Goal: Task Accomplishment & Management: Complete application form

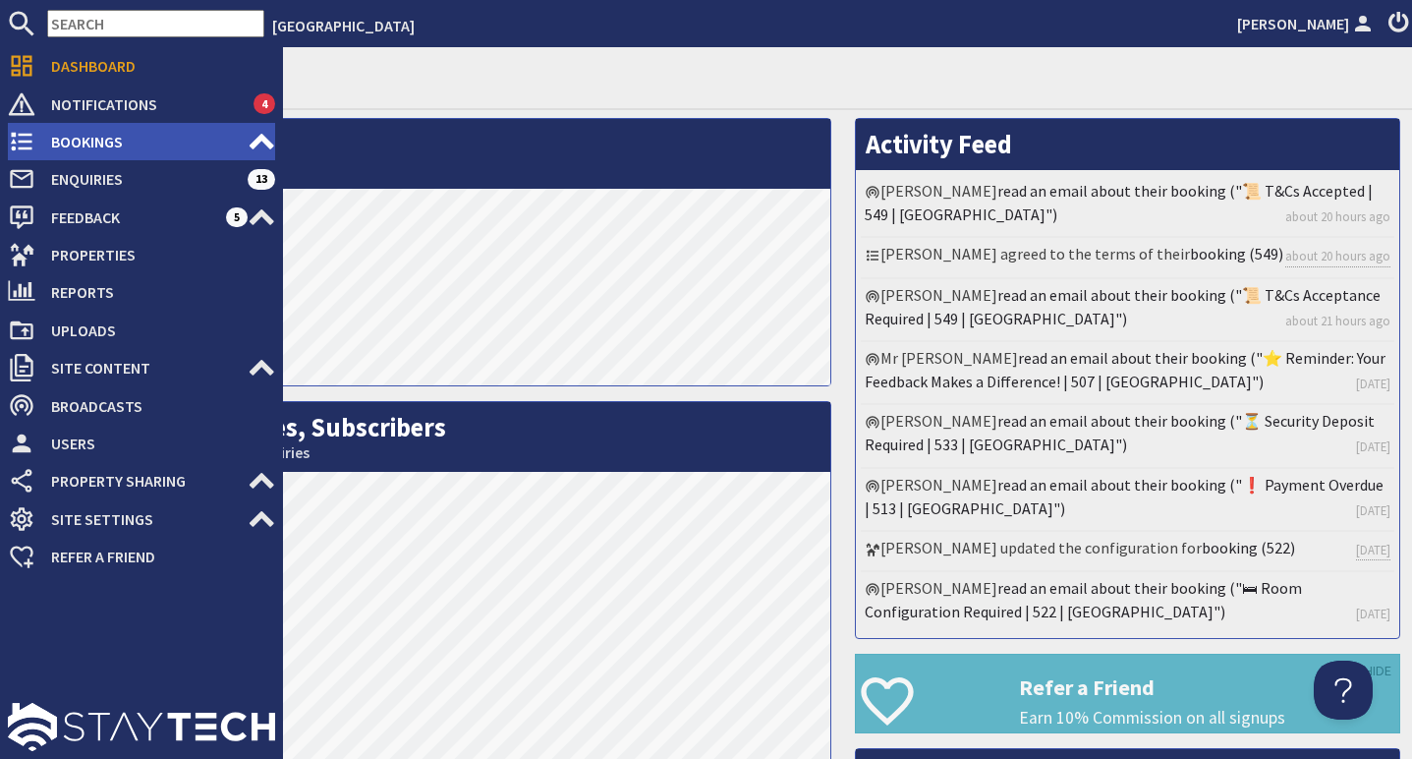
click at [69, 138] on span "Bookings" at bounding box center [141, 141] width 212 height 31
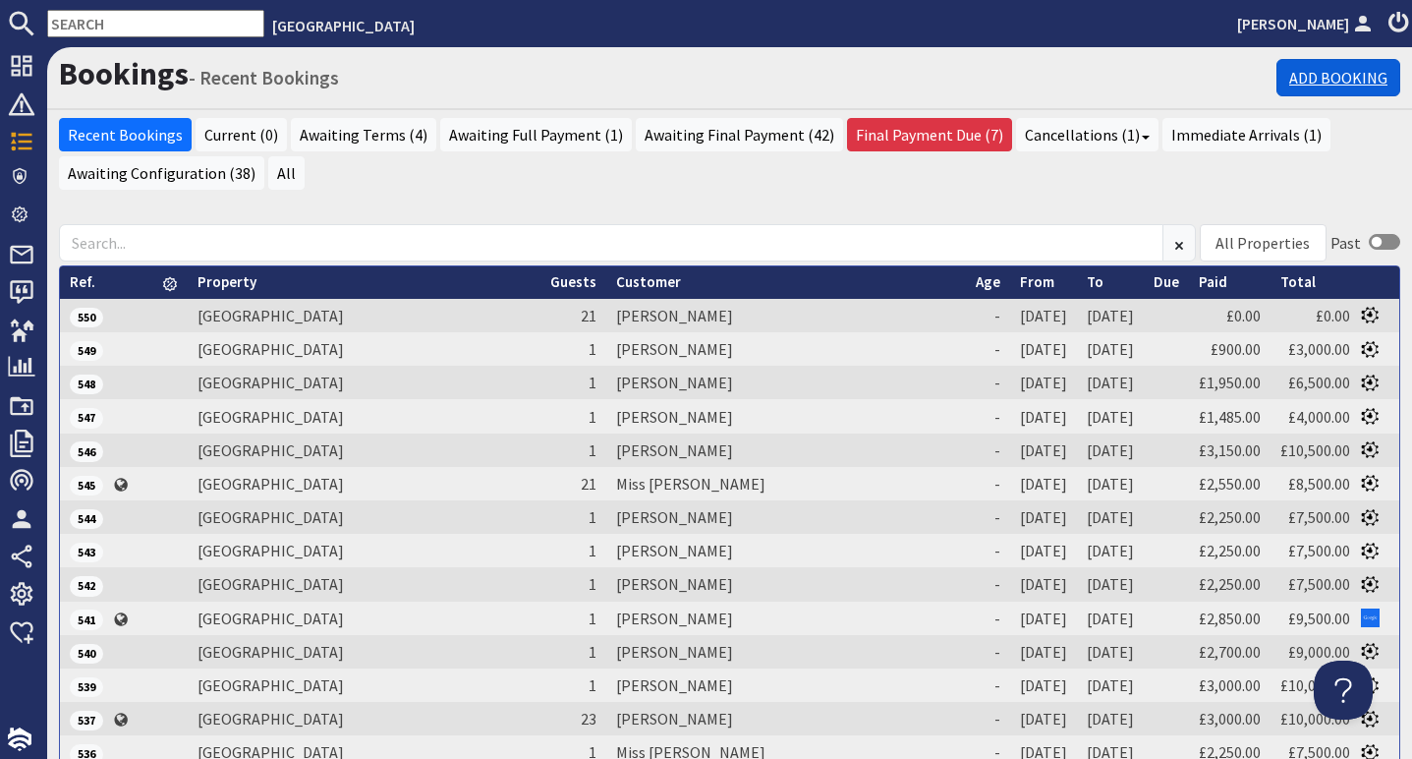
click at [1316, 85] on link "Add Booking" at bounding box center [1339, 77] width 124 height 37
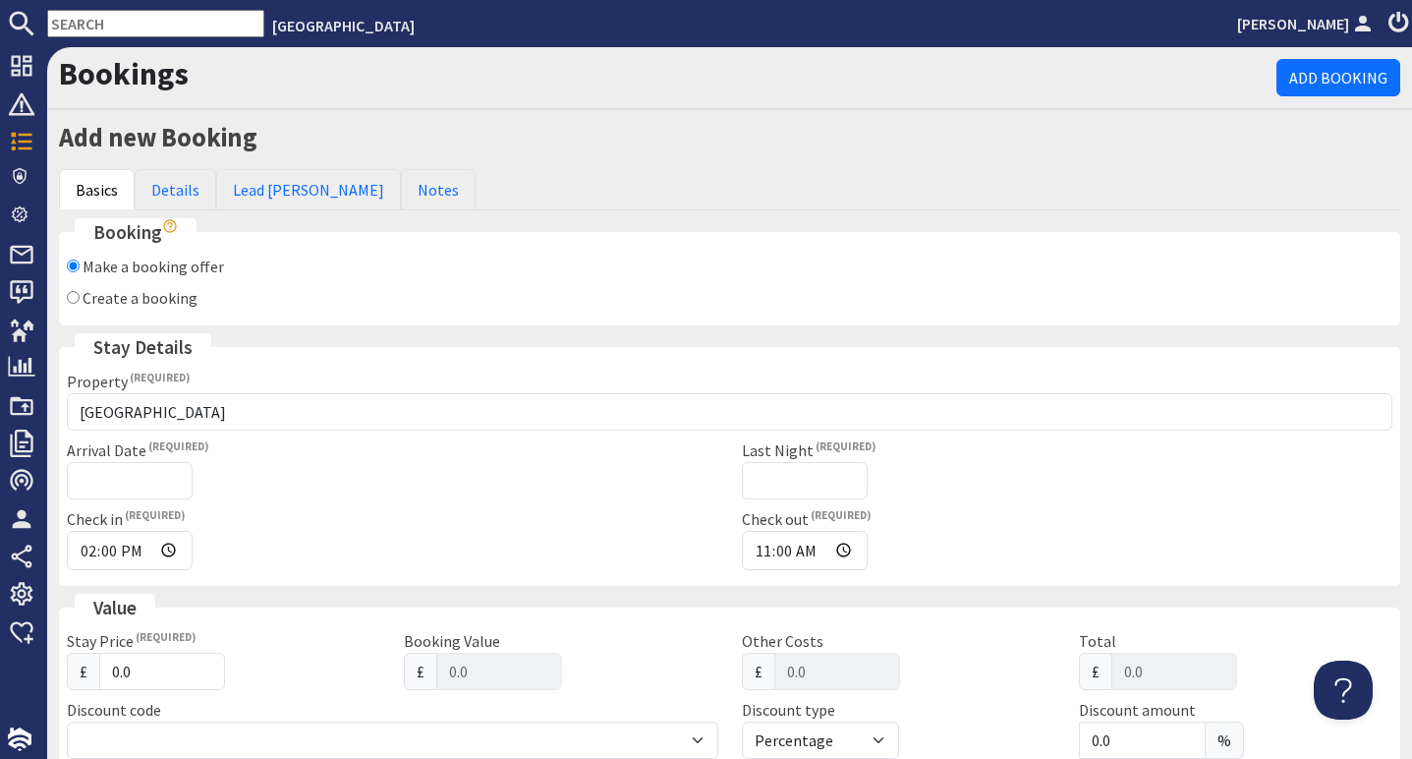
click at [76, 298] on input "Create a booking" at bounding box center [73, 297] width 13 height 13
radio input "true"
checkbox input "false"
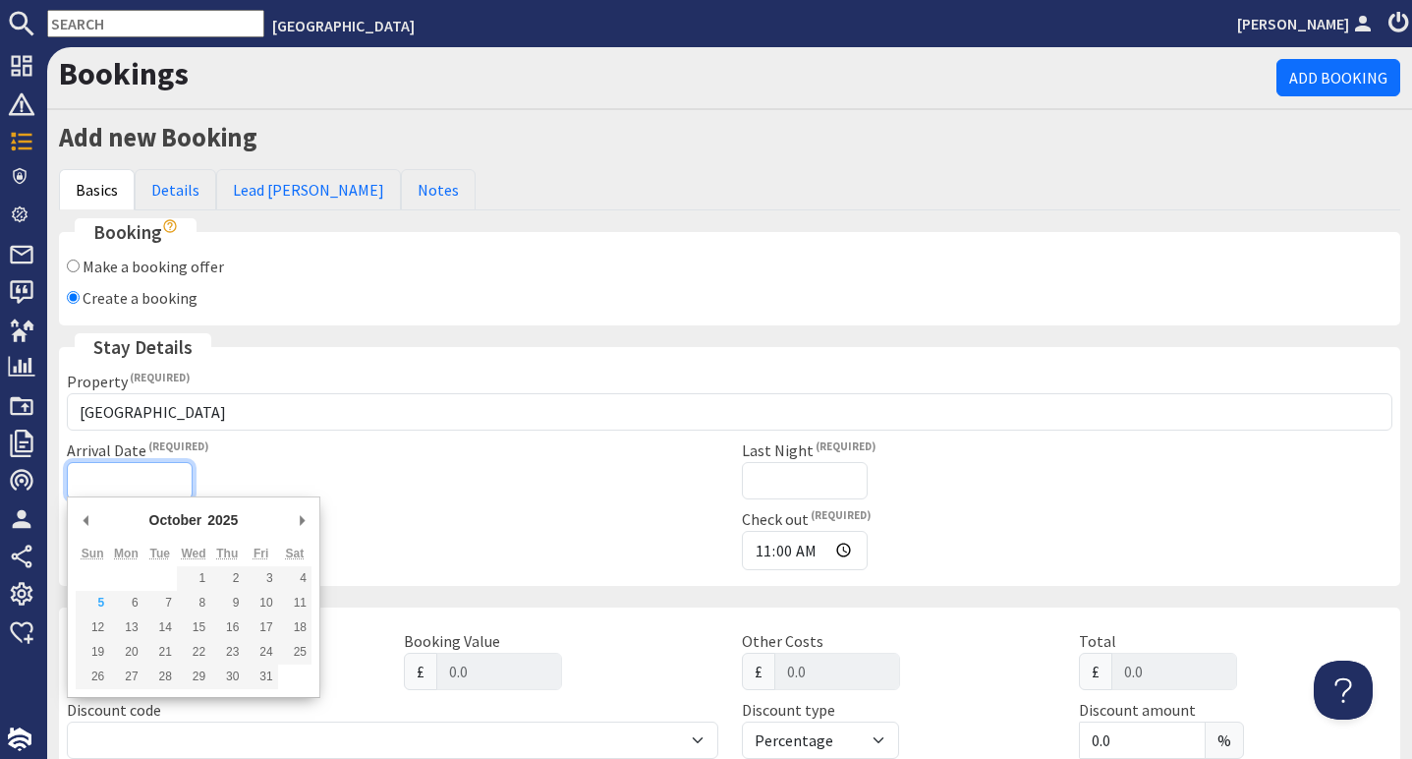
click at [107, 475] on input "Arrival Date" at bounding box center [130, 480] width 126 height 37
type input "[DATE]"
type input "[DATE]T23:59:59"
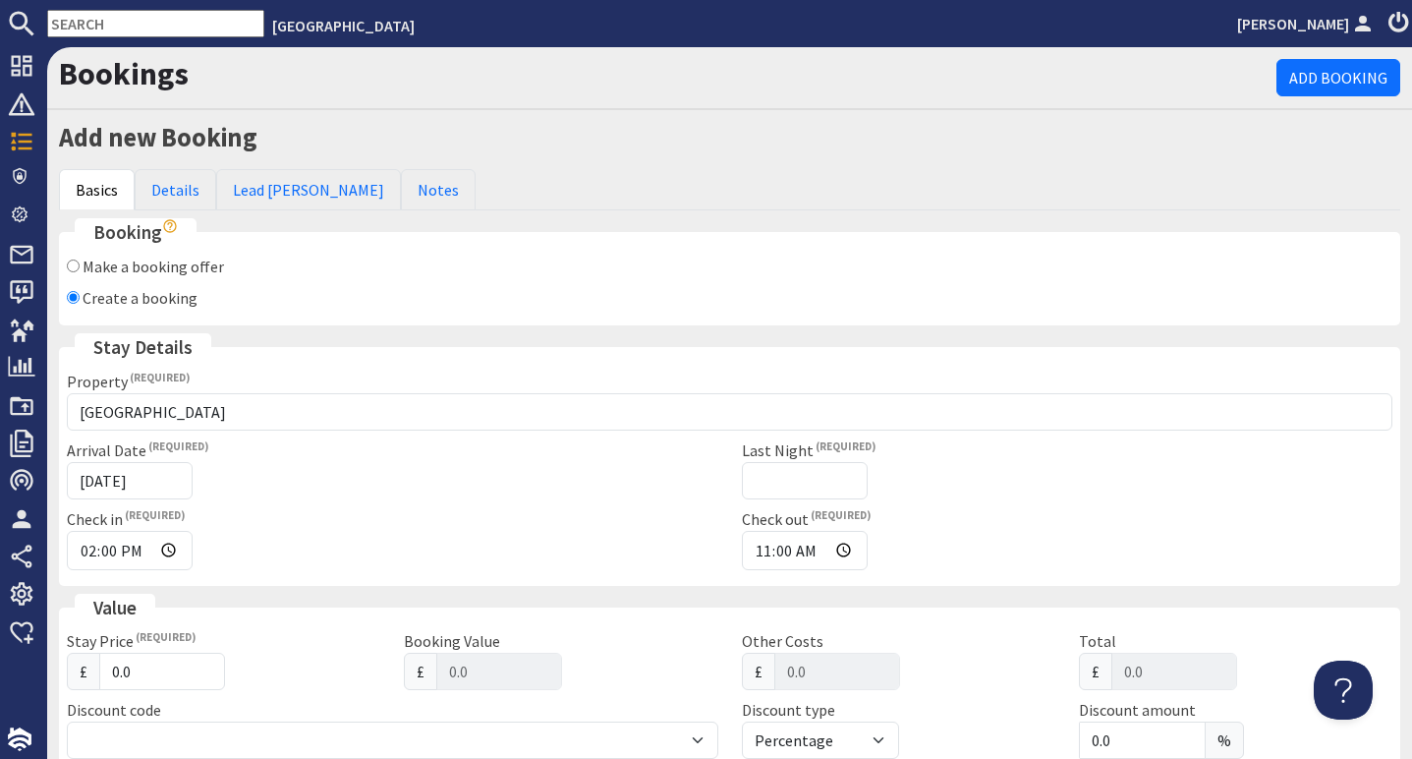
scroll to position [6, 0]
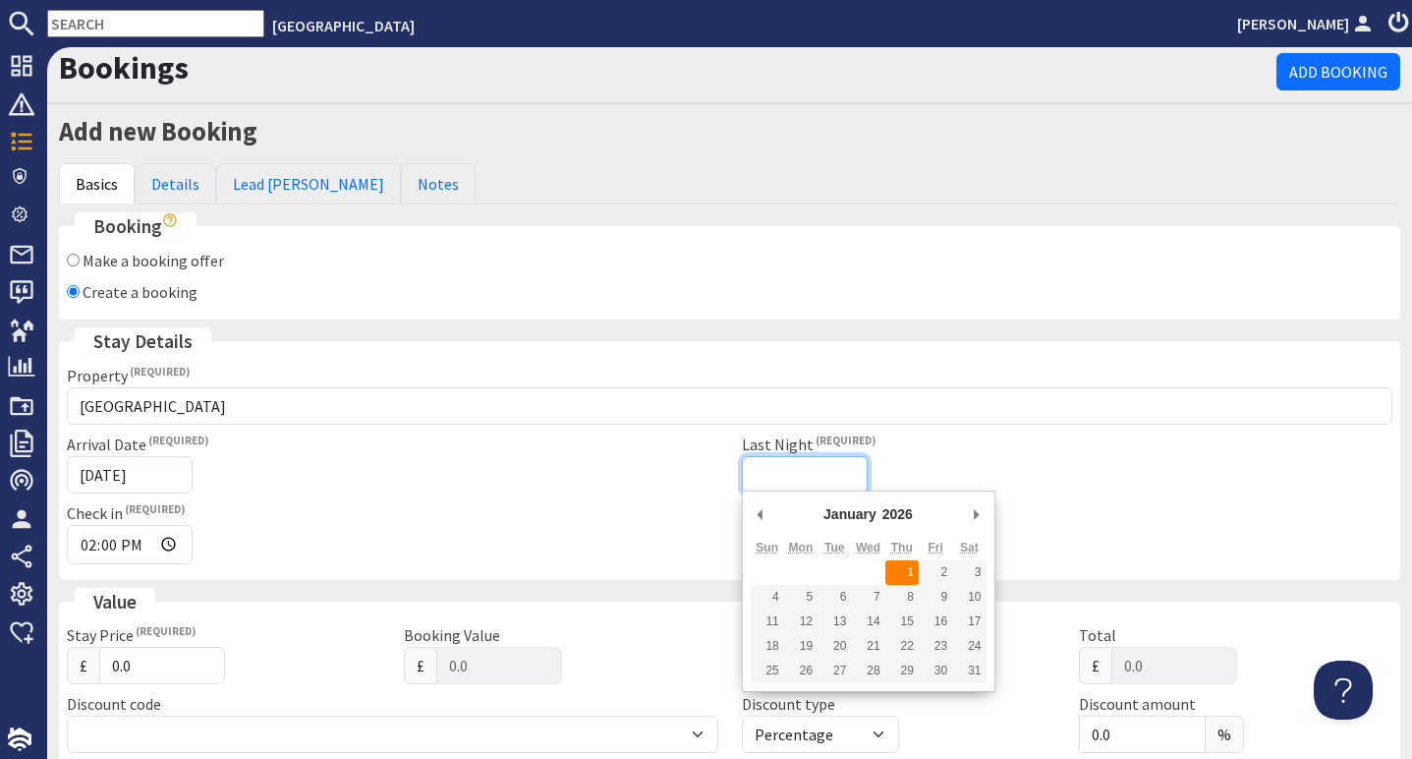
type input "[DATE]"
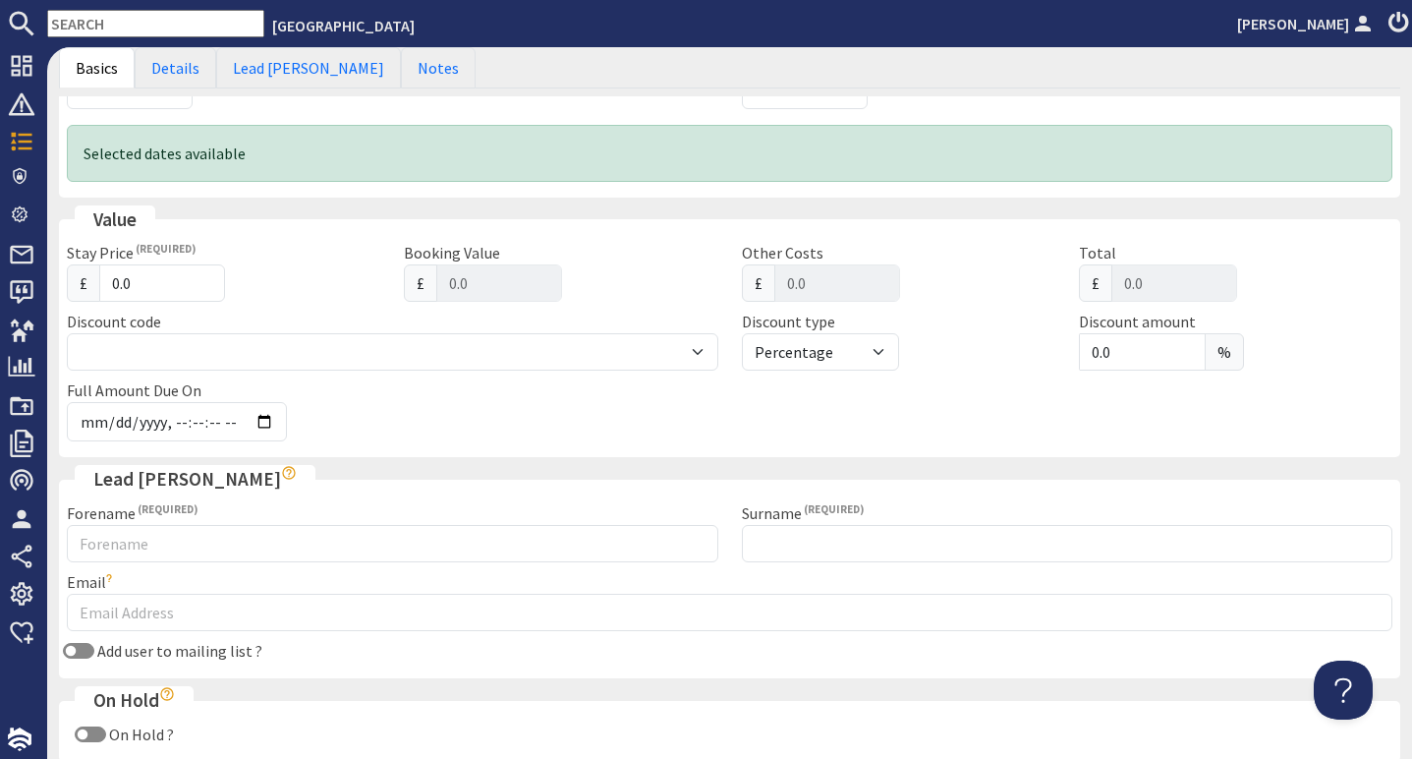
scroll to position [462, 0]
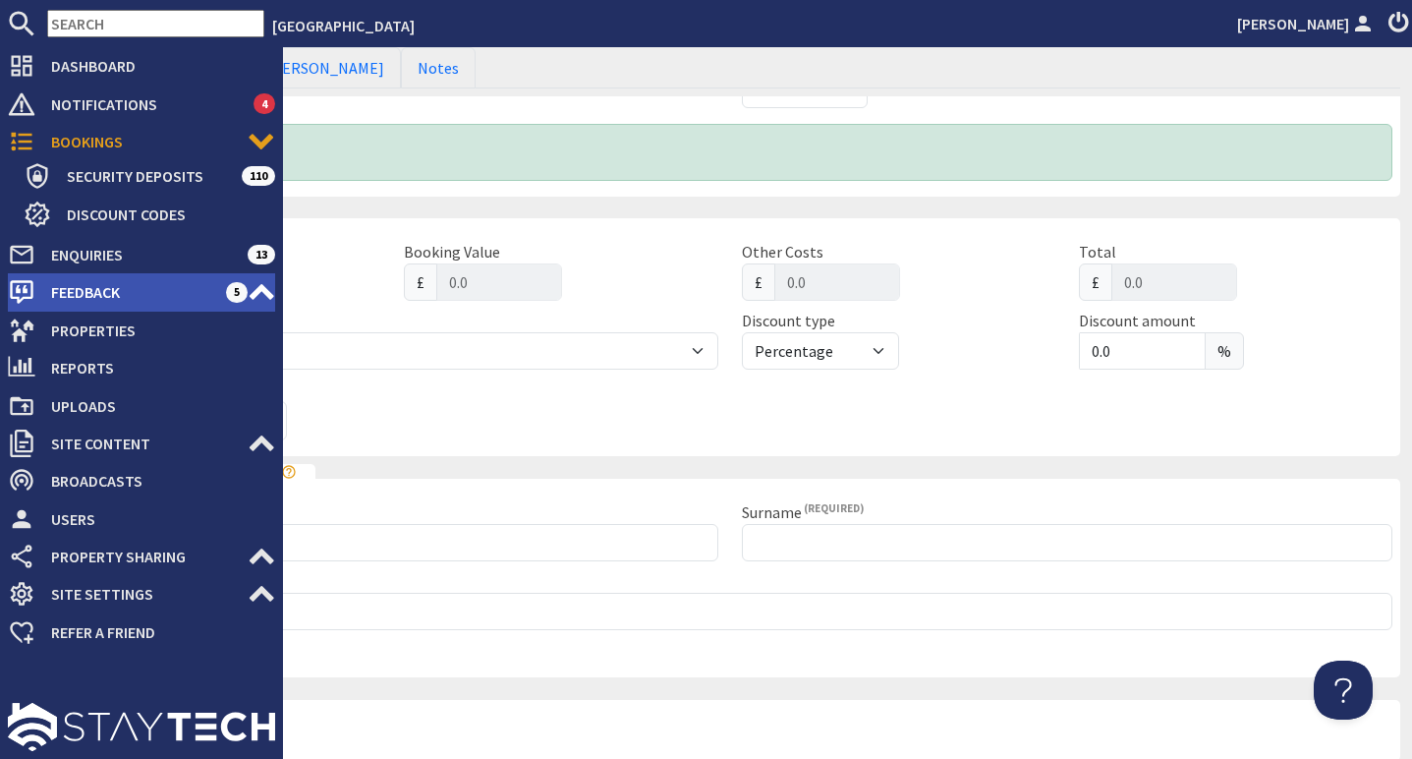
drag, startPoint x: 143, startPoint y: 276, endPoint x: 34, endPoint y: 274, distance: 109.1
click at [34, 274] on div "Dashboard Notifications 4 Bookings 0 Security Deposits 110 Discount Codes Enqui…" at bounding box center [706, 403] width 1412 height 712
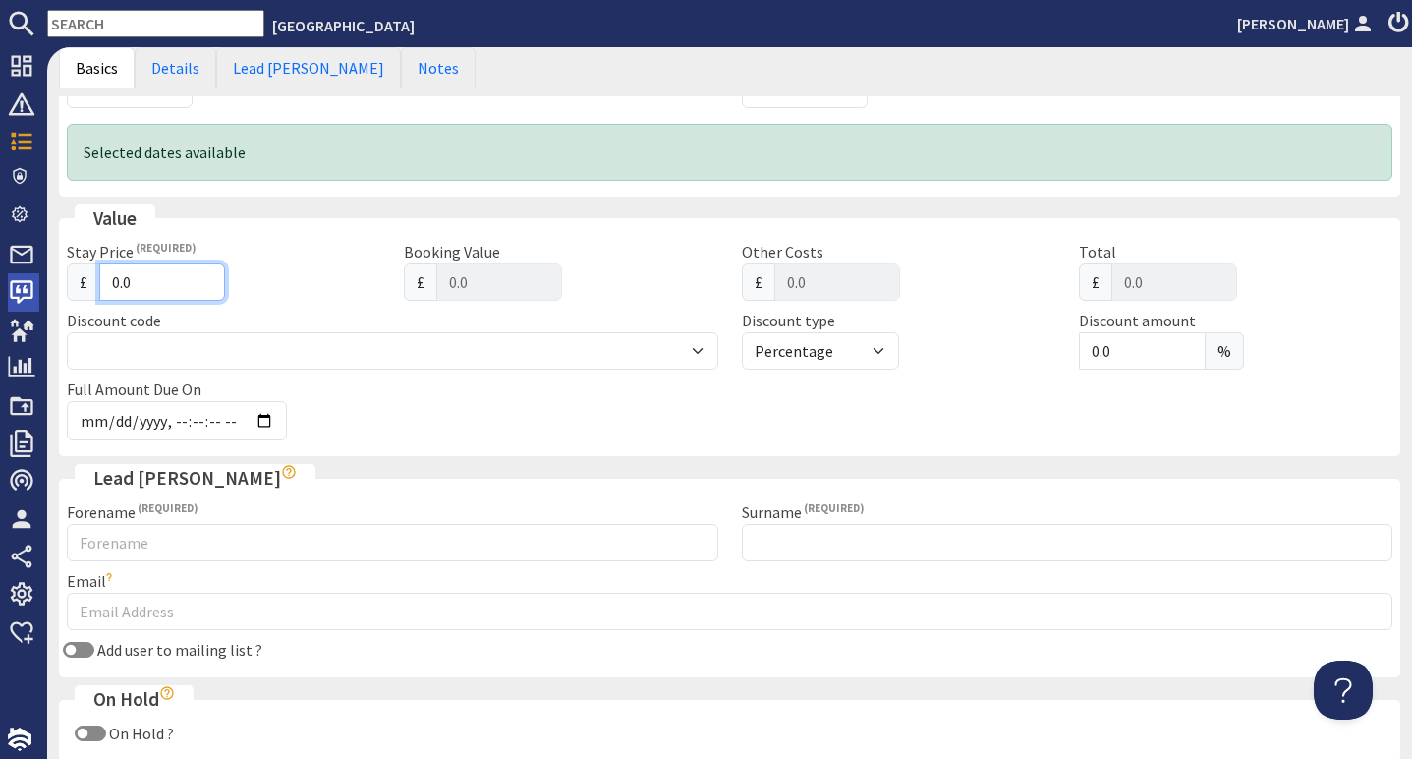
type input "1"
type input "1.00"
type input "15"
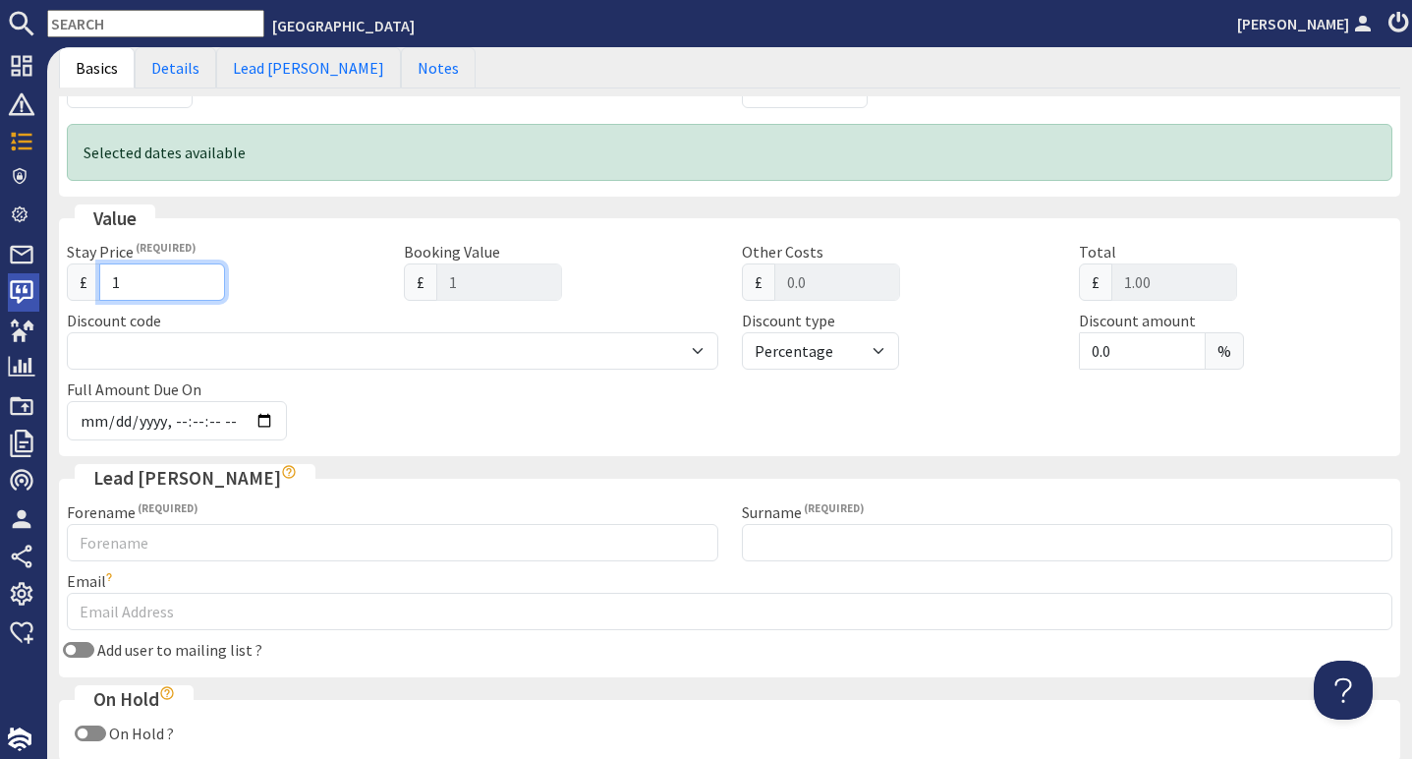
type input "15.00"
type input "153"
type input "153.00"
type input "1532"
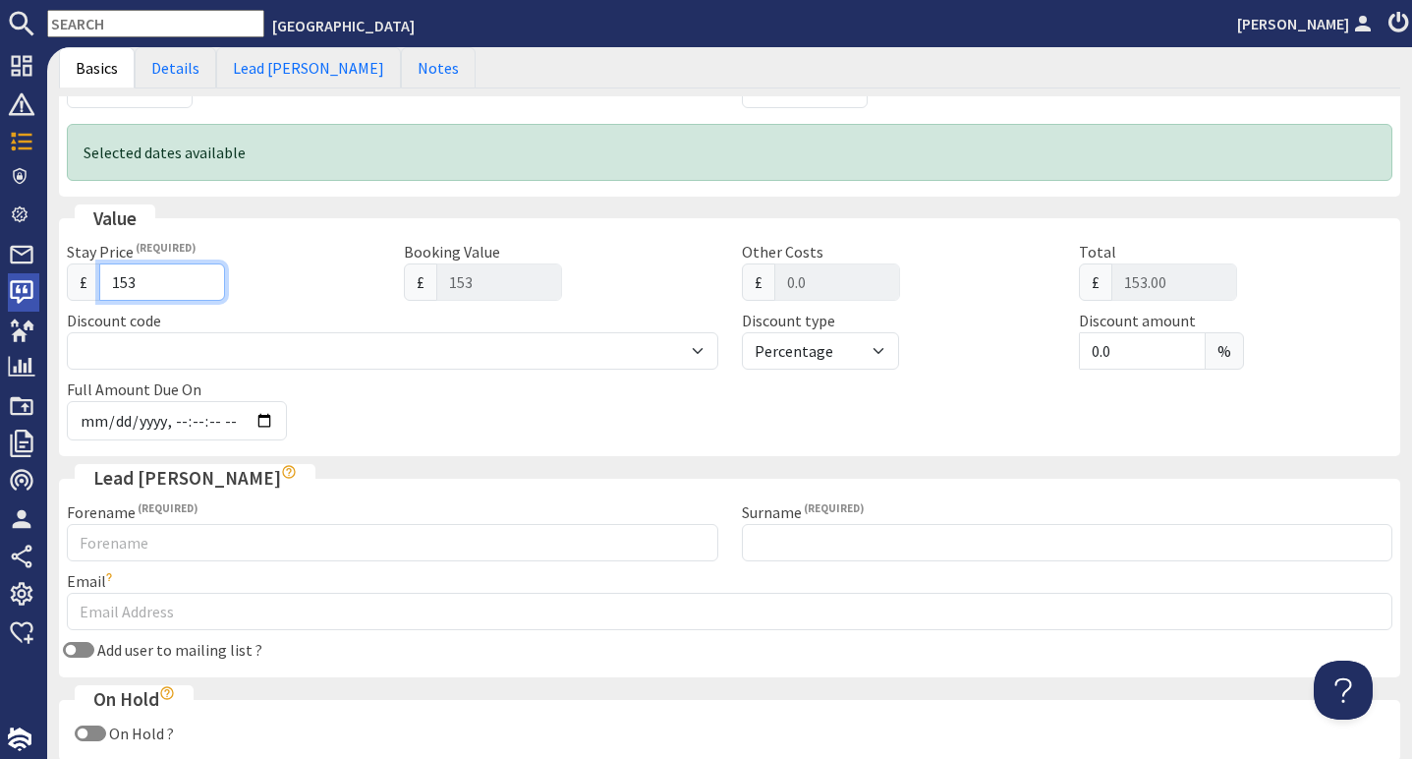
type input "1532"
type input "1532.00"
type input "15329"
type input "15329.00"
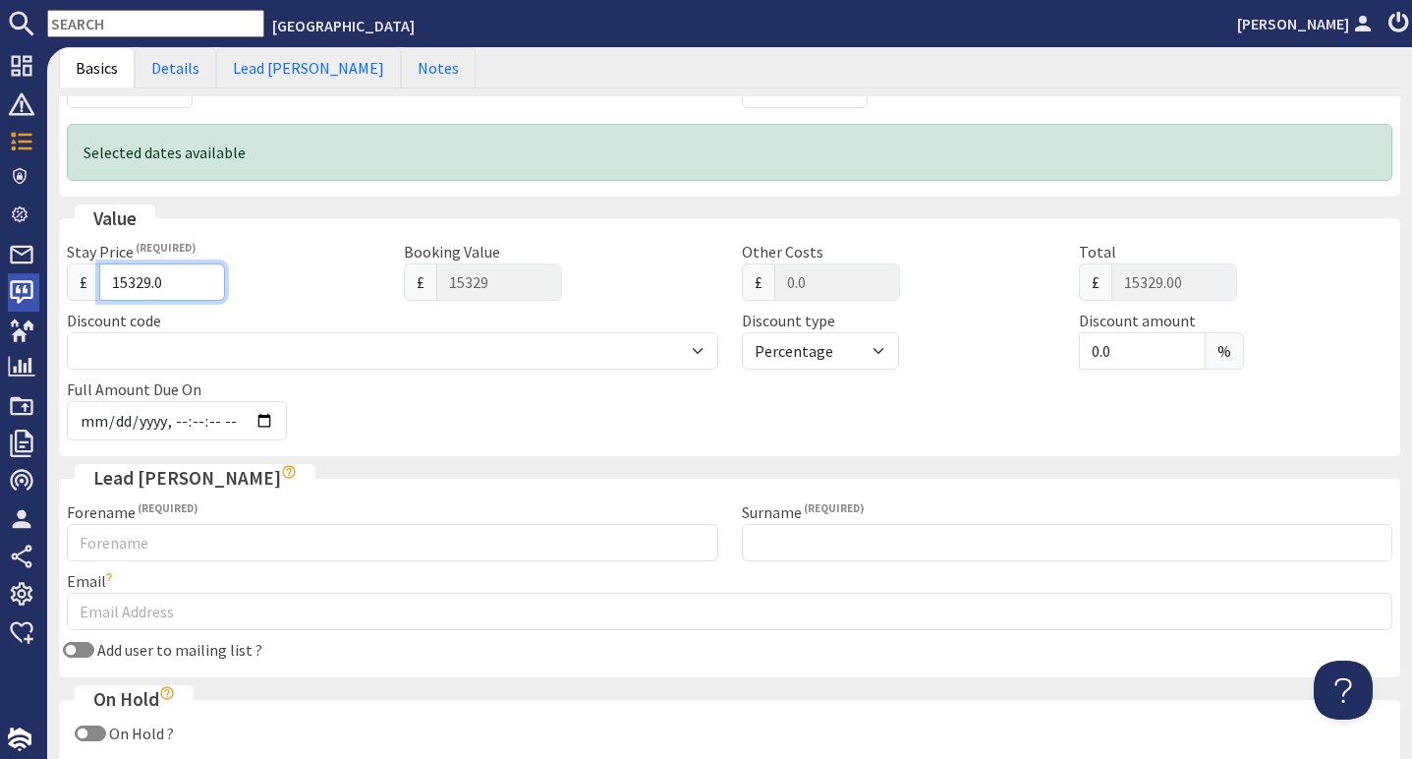
type input "15329.06"
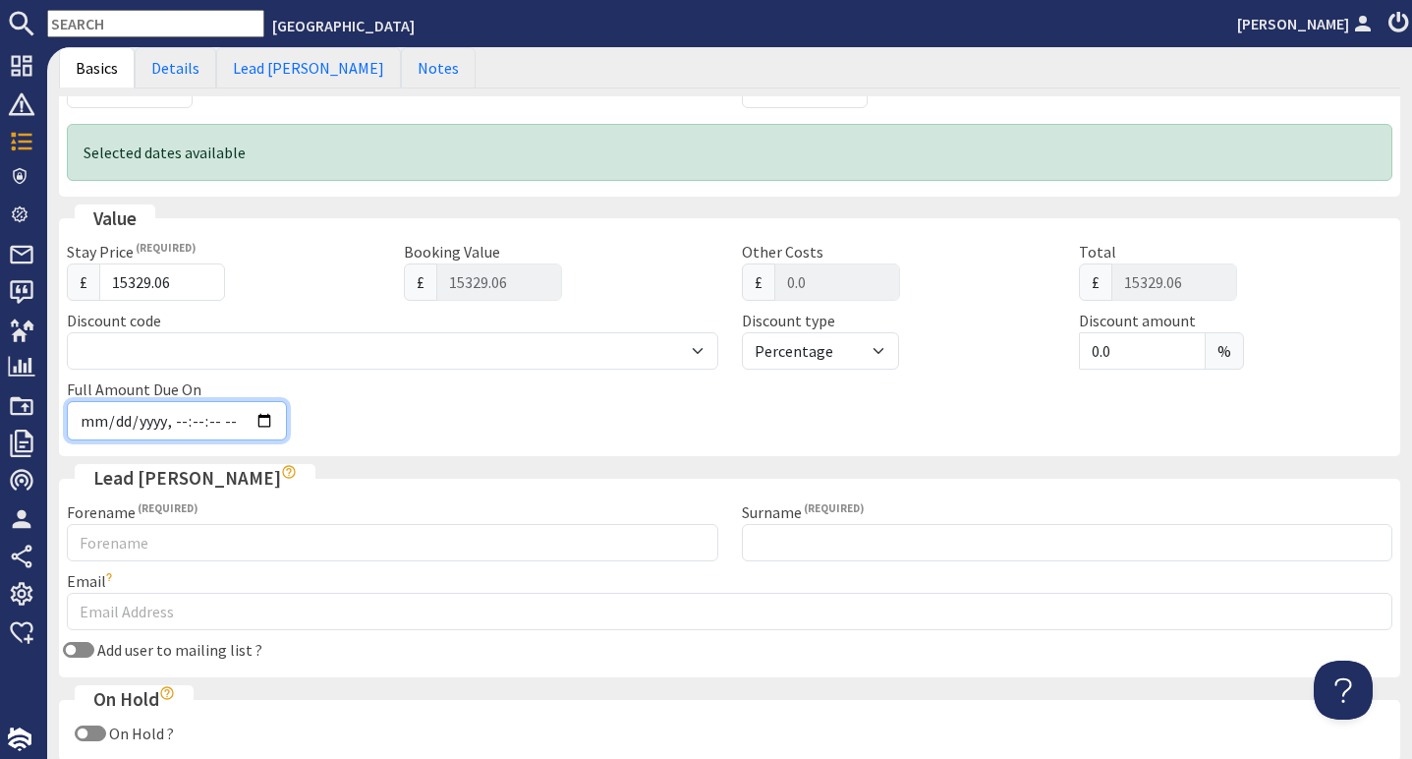
click at [88, 412] on input "Full Amount Due On" at bounding box center [177, 420] width 220 height 39
type input "[DATE]T23:59:59"
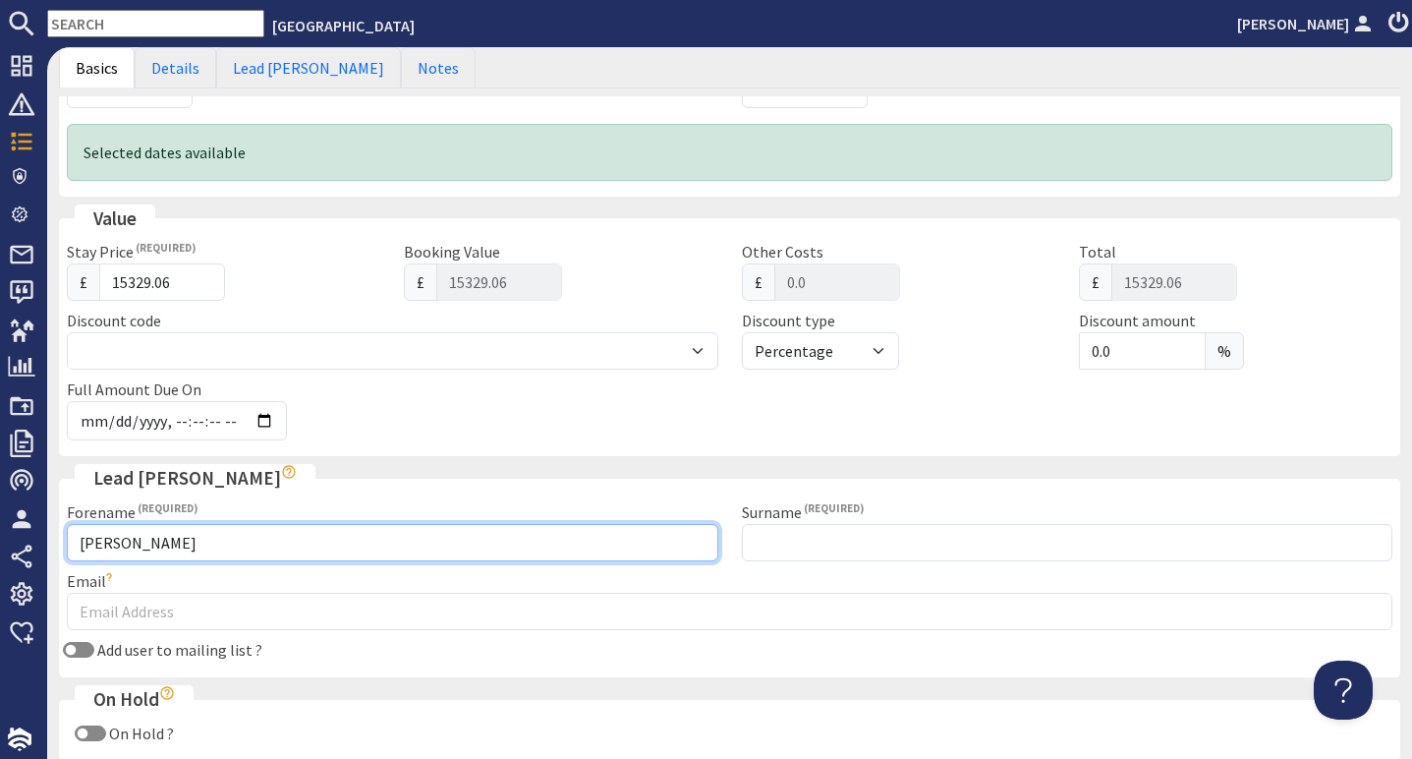
type input "[PERSON_NAME]"
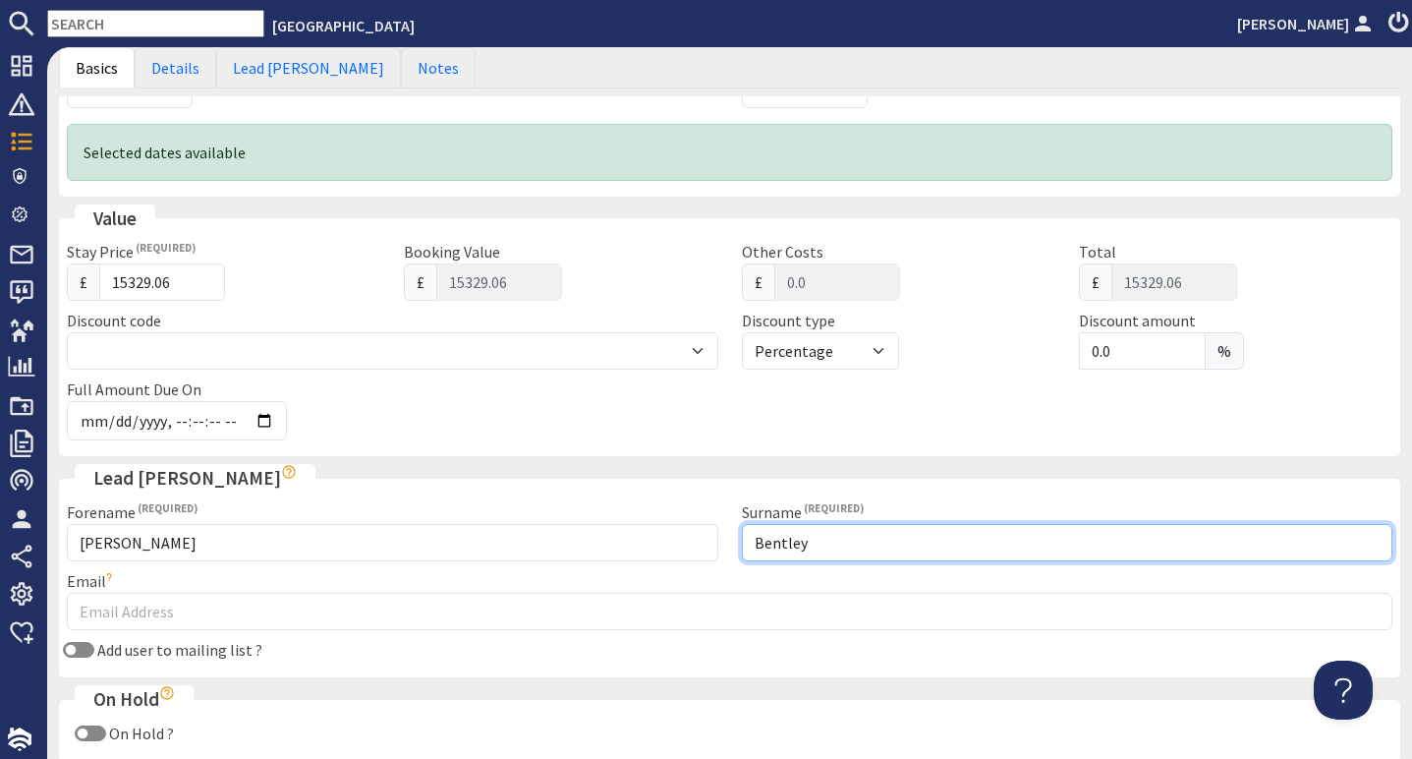
type input "Bentley"
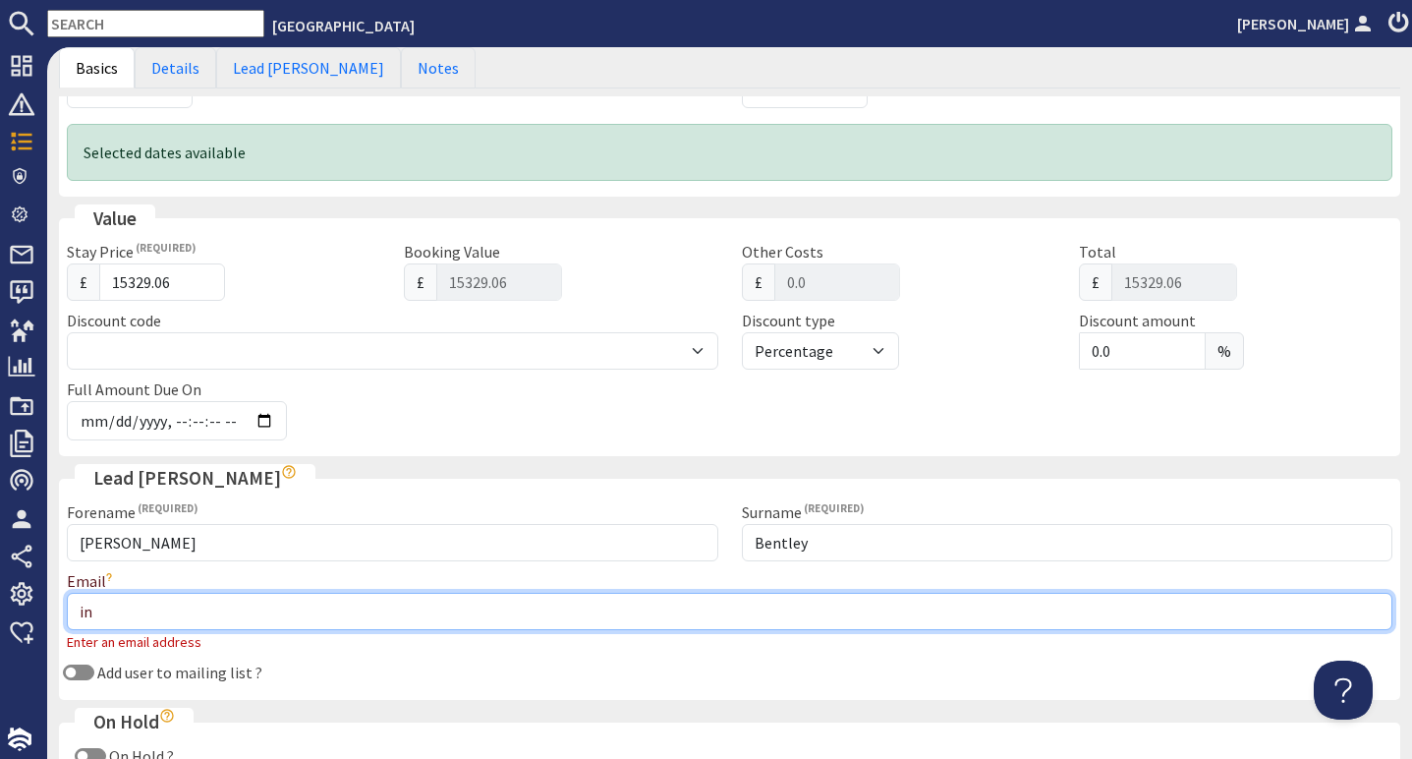
type input "i"
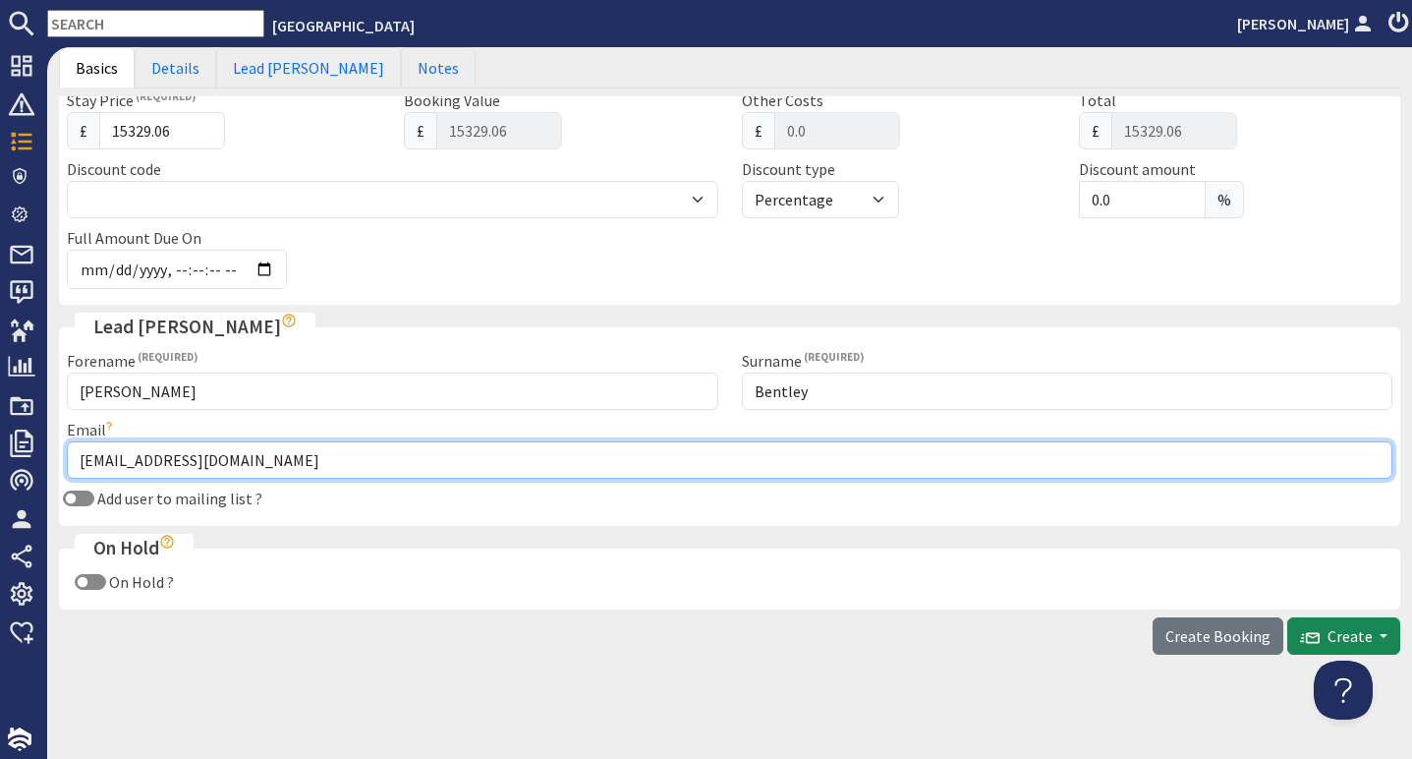
scroll to position [612, 0]
type input "[EMAIL_ADDRESS][DOMAIN_NAME]"
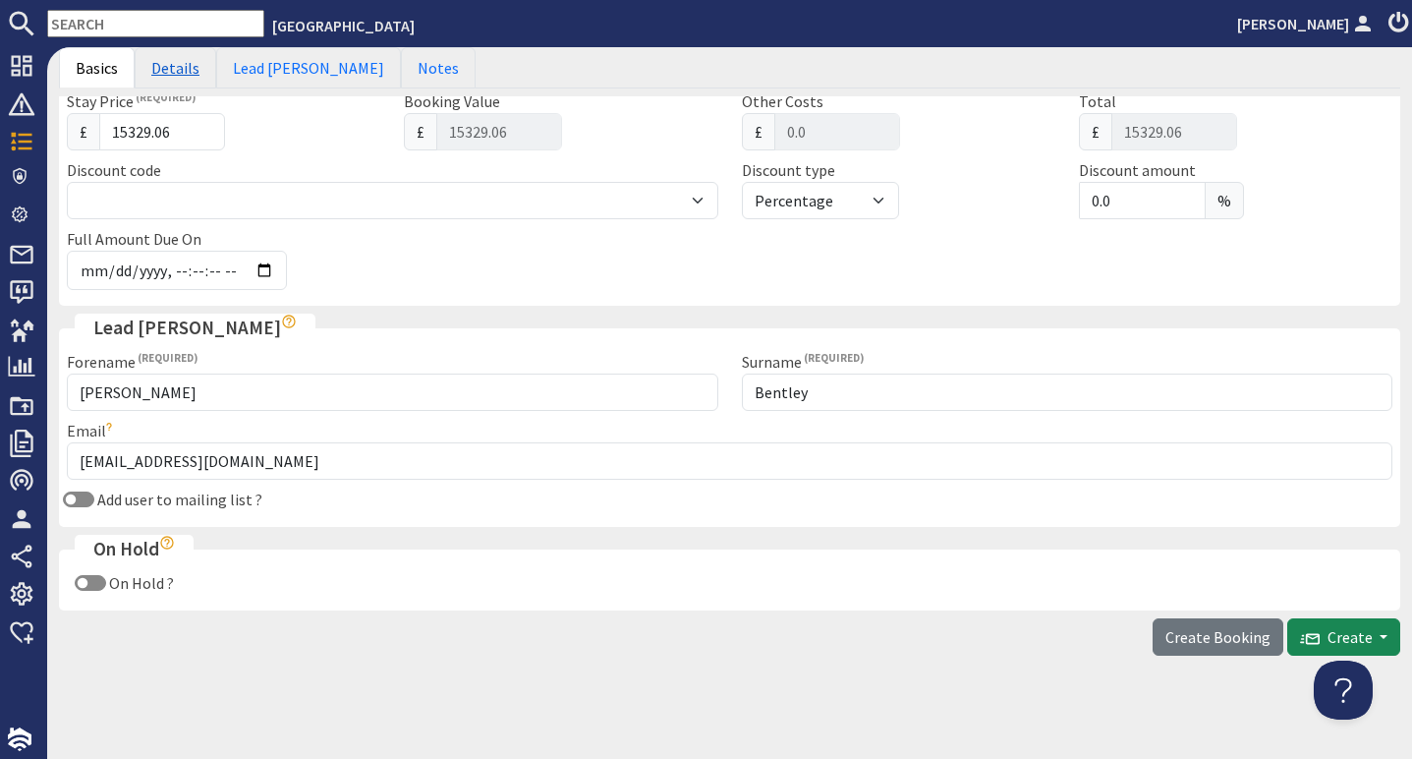
click at [158, 71] on link "Details" at bounding box center [176, 67] width 82 height 41
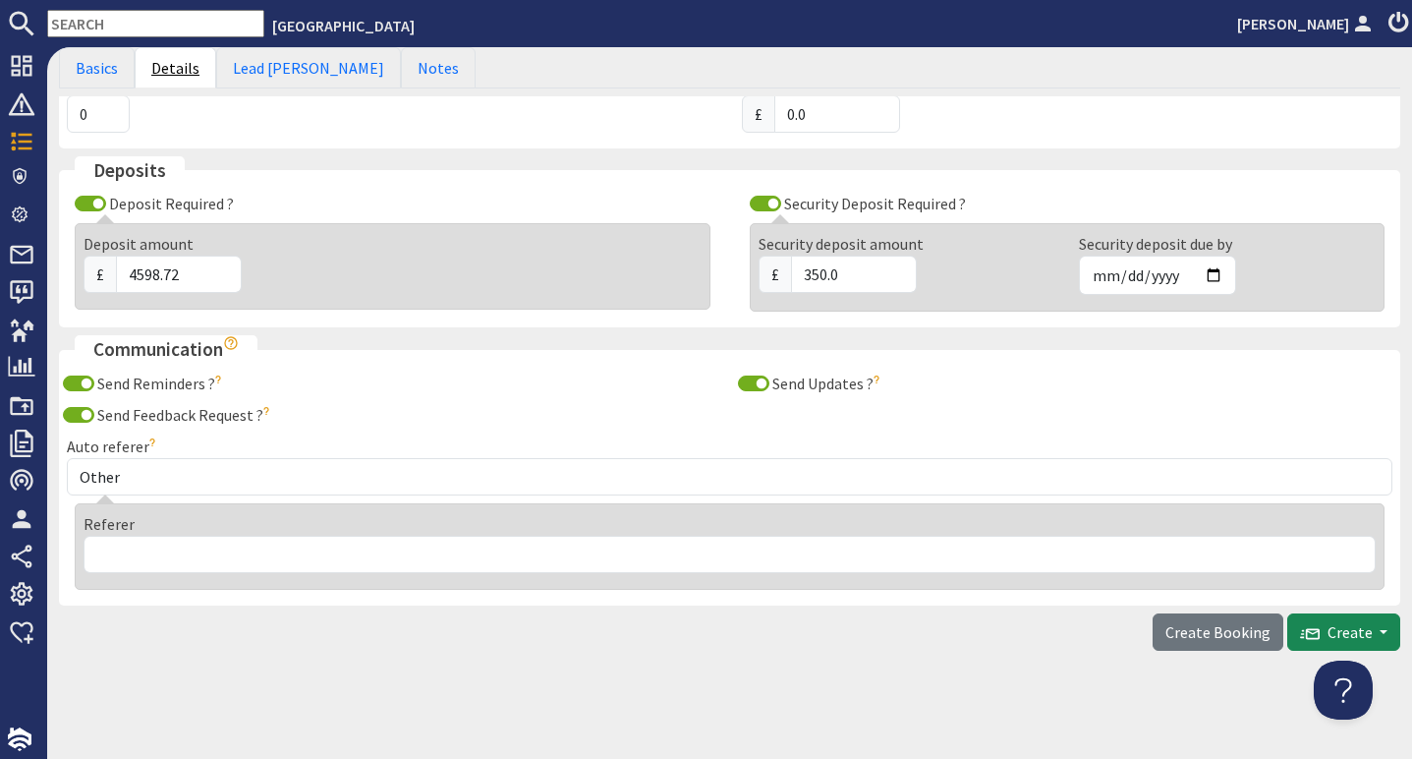
scroll to position [506, 0]
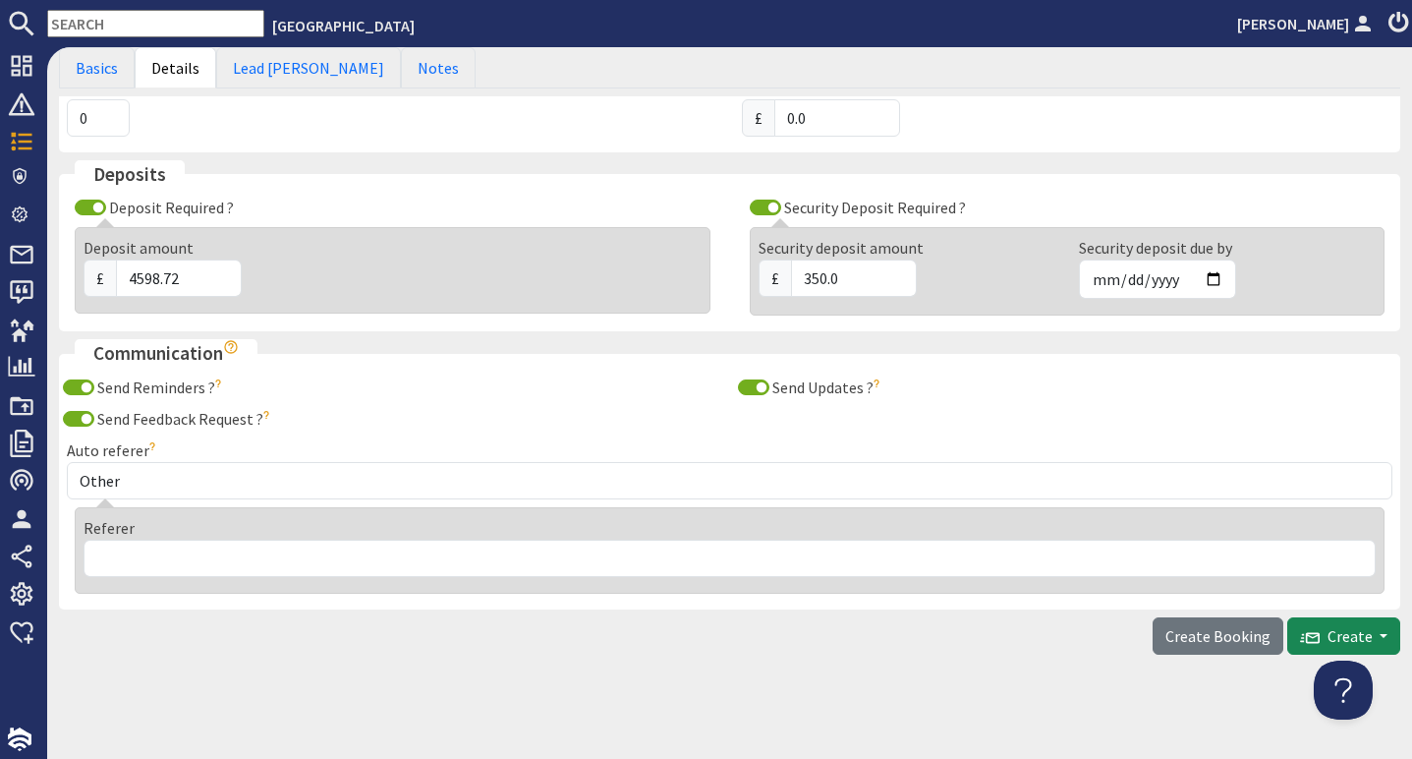
click at [93, 196] on div "Deposit Required ?" at bounding box center [393, 208] width 652 height 24
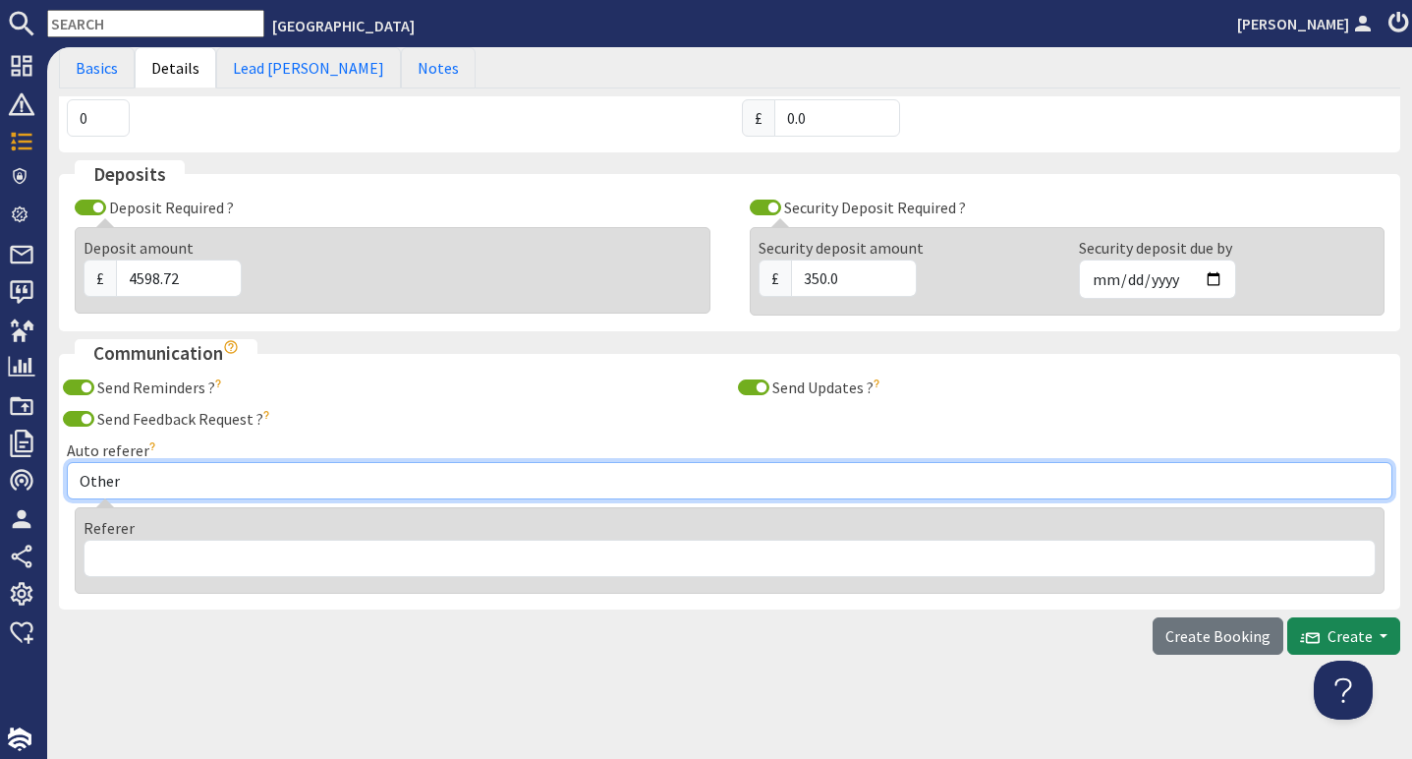
select select "140"
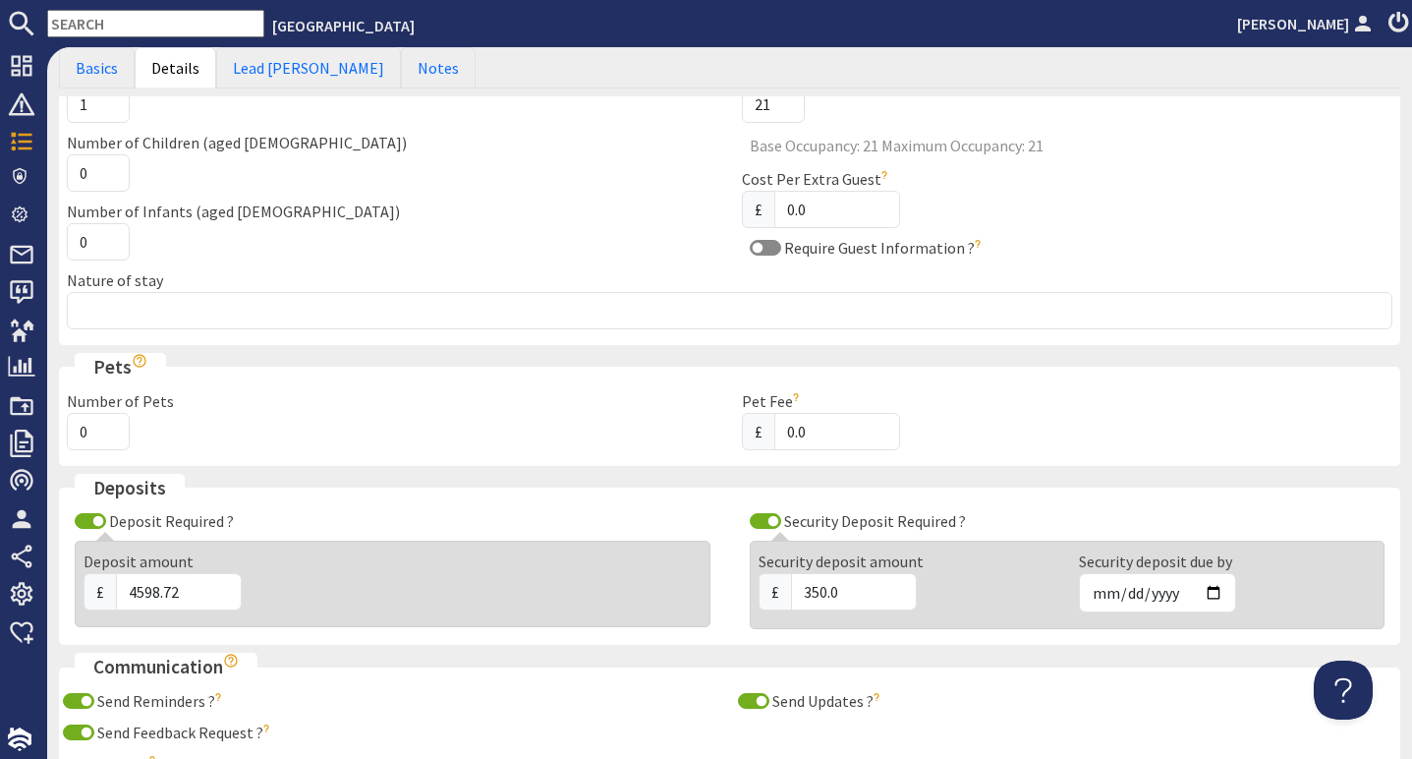
scroll to position [31, 0]
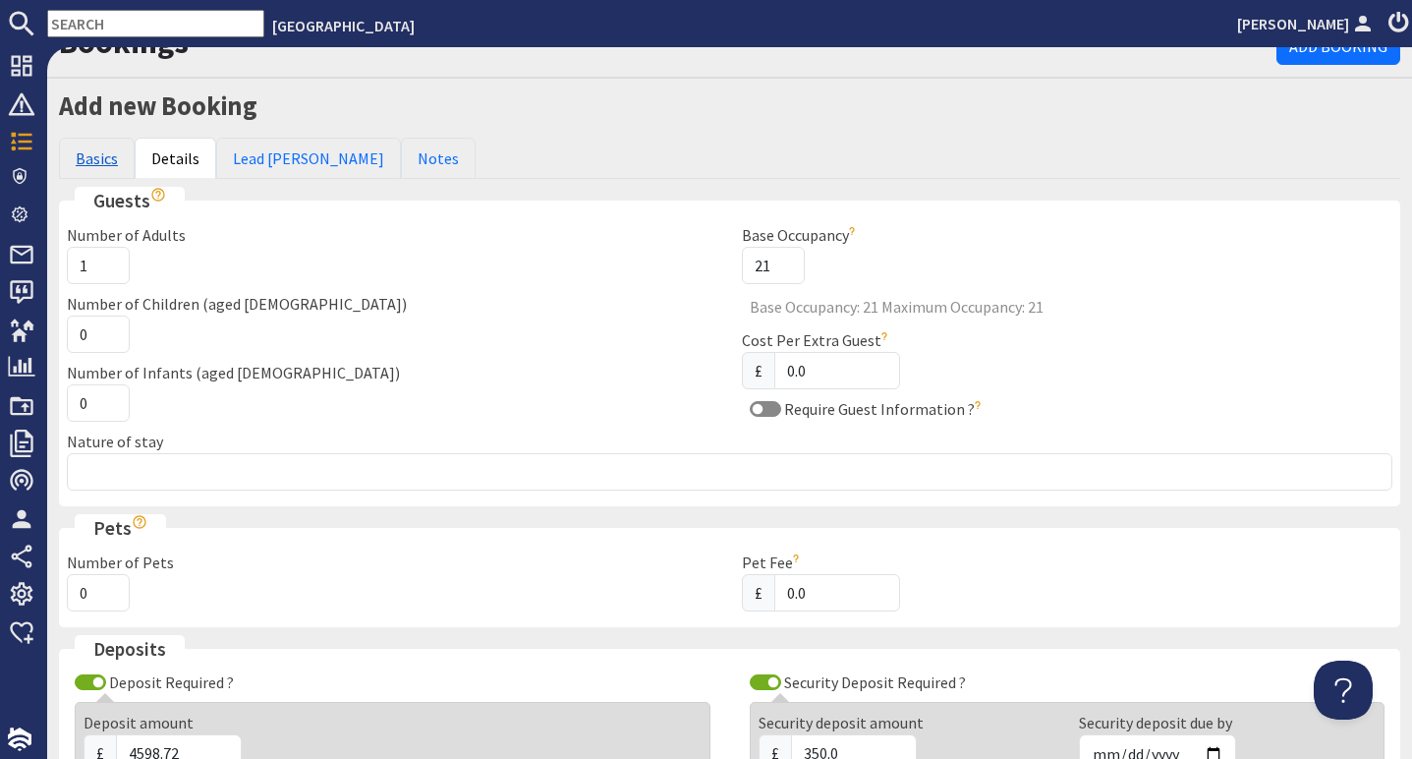
click at [106, 154] on link "Basics" at bounding box center [97, 158] width 76 height 41
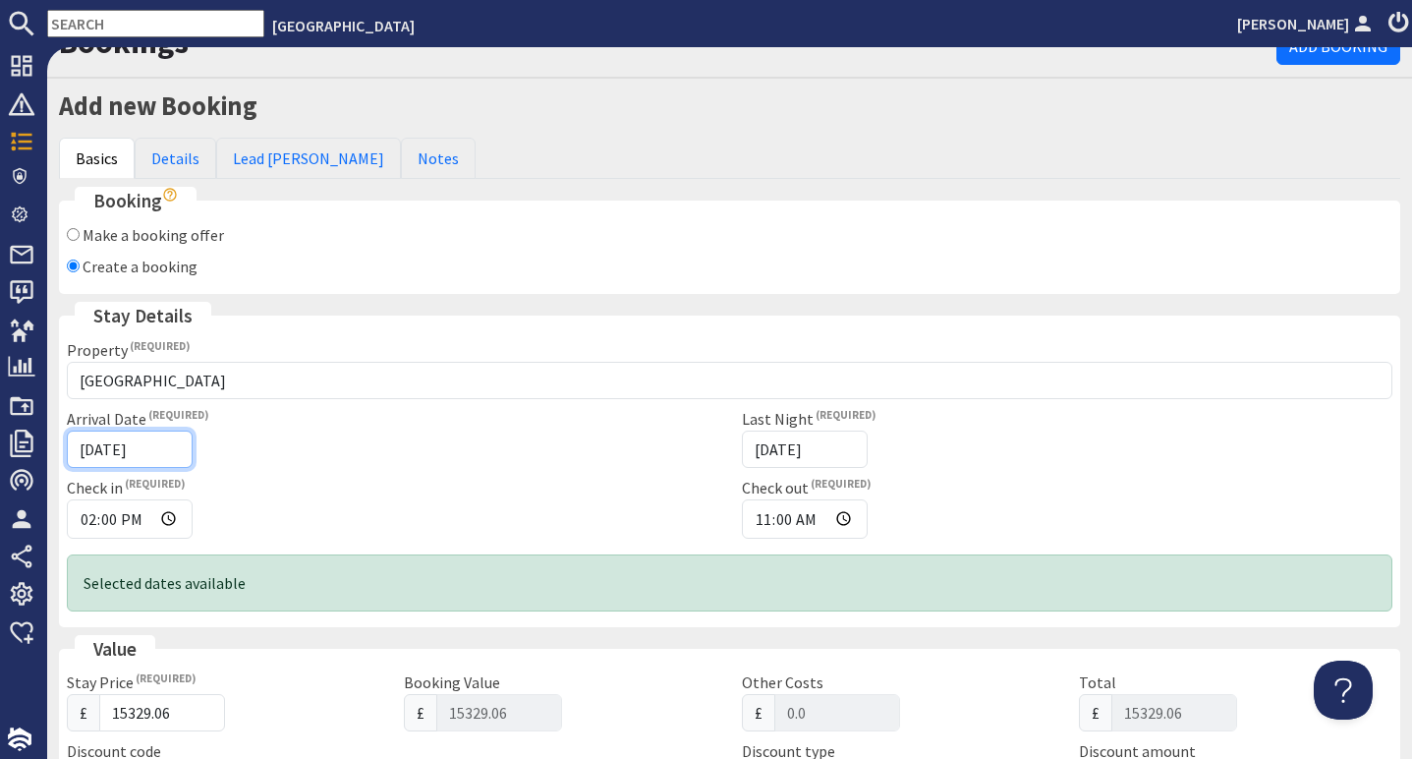
click at [114, 452] on input "[DATE]" at bounding box center [130, 448] width 126 height 37
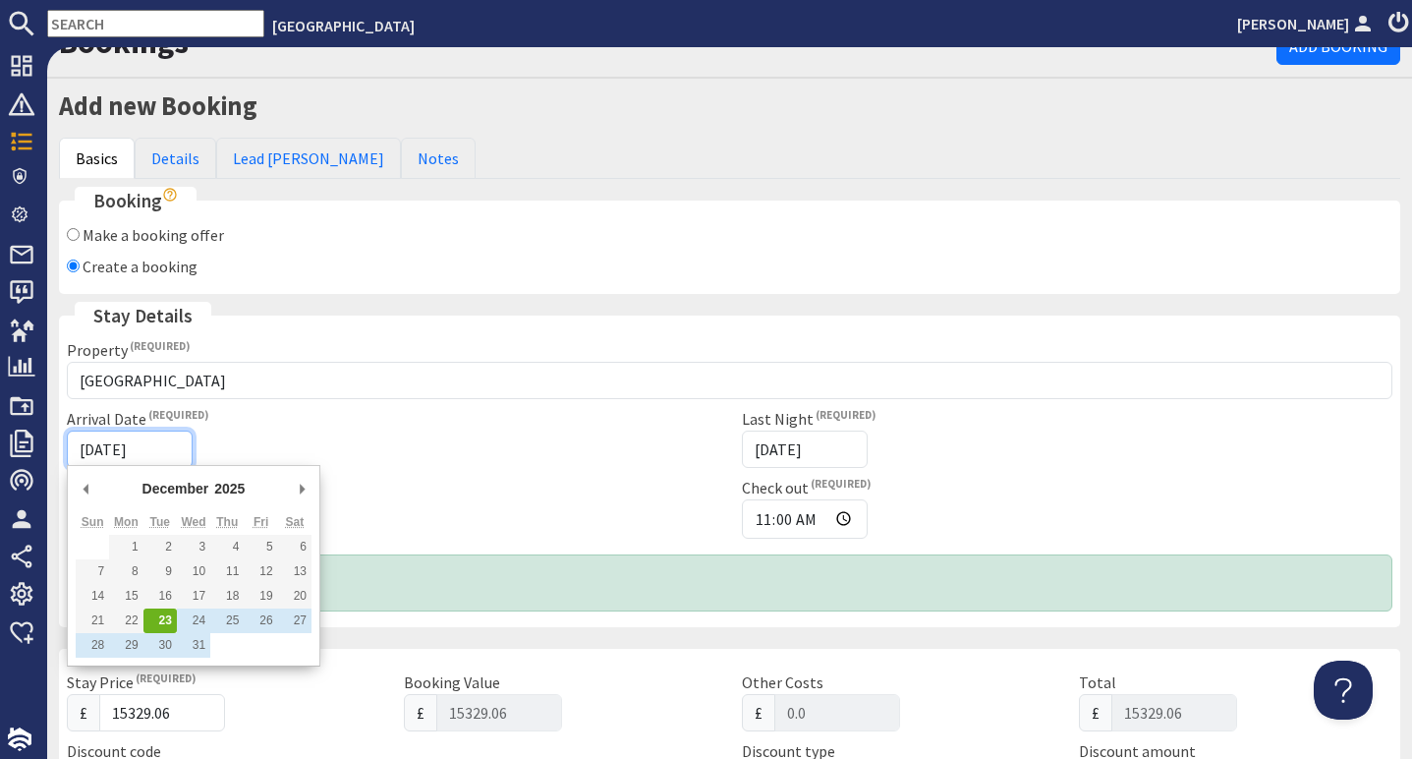
type input "[DATE]"
click at [484, 466] on div "Arrival Date [DATE] Last Night [DATE] Check in 14:00 Check out 11:00" at bounding box center [729, 477] width 1349 height 140
type input "[DATE]T23:59:59"
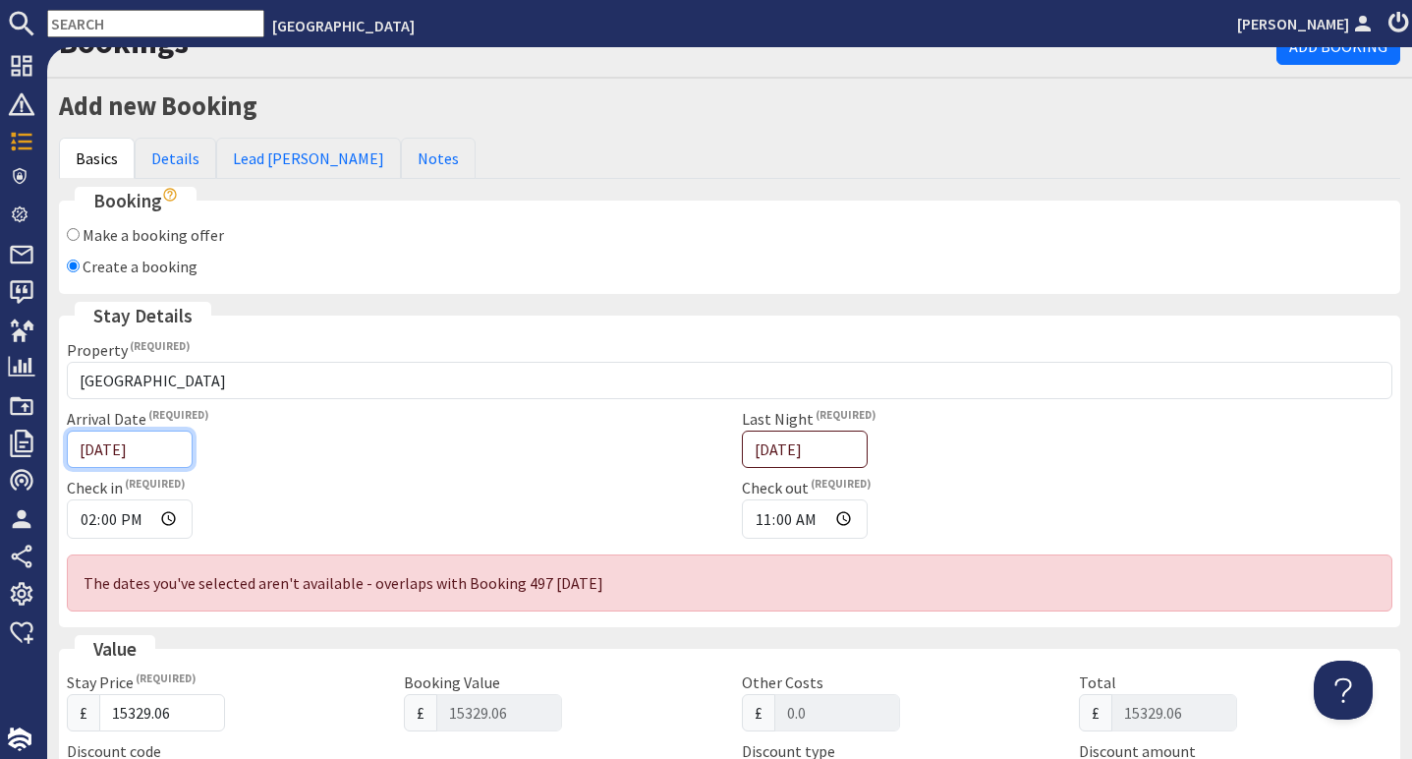
type input "[DATE]"
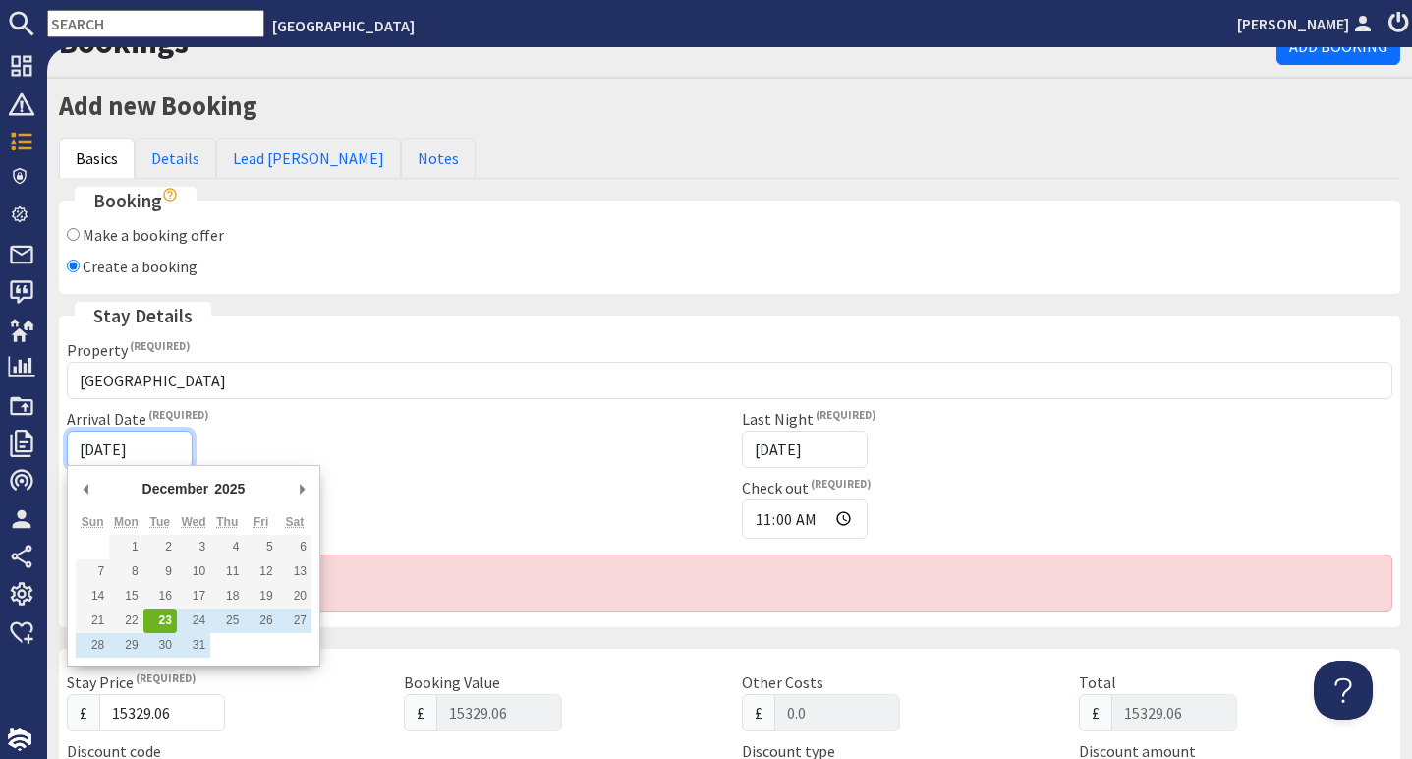
click at [675, 477] on div "Check in 14:00" at bounding box center [392, 507] width 675 height 63
type input "[DATE]T23:59:59"
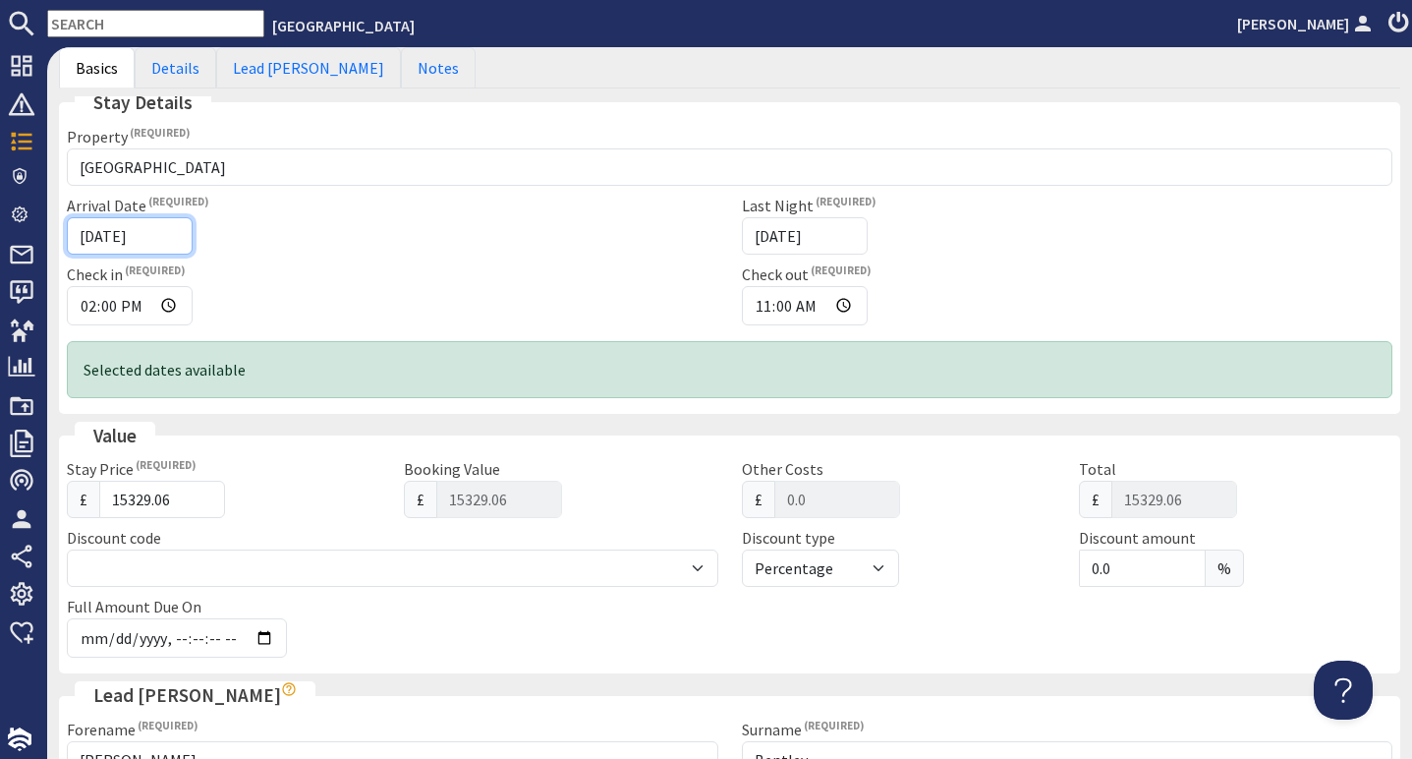
scroll to position [255, 0]
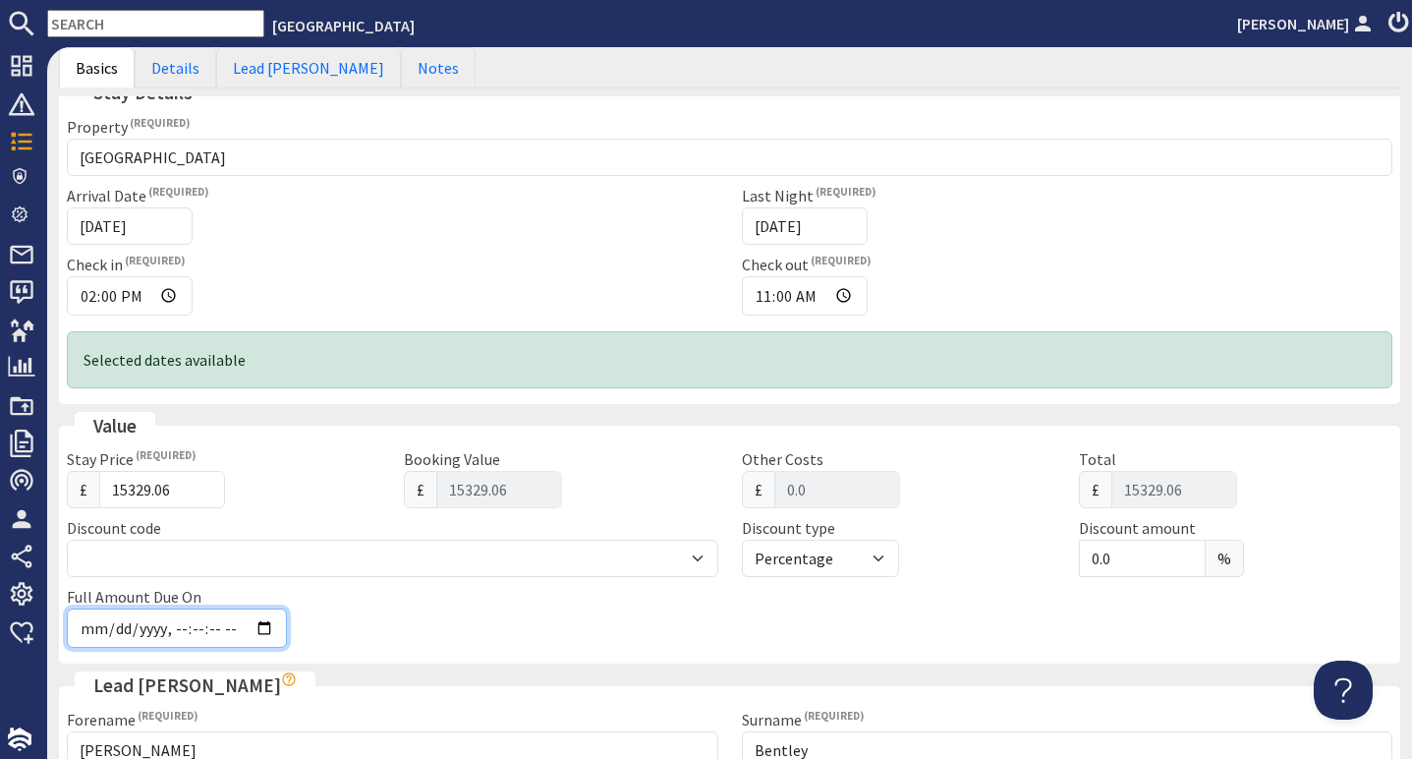
click at [121, 625] on input "Full Amount Due On" at bounding box center [177, 627] width 220 height 39
click at [114, 626] on input "Full Amount Due On" at bounding box center [177, 627] width 220 height 39
type input "[DATE]T23:59:59"
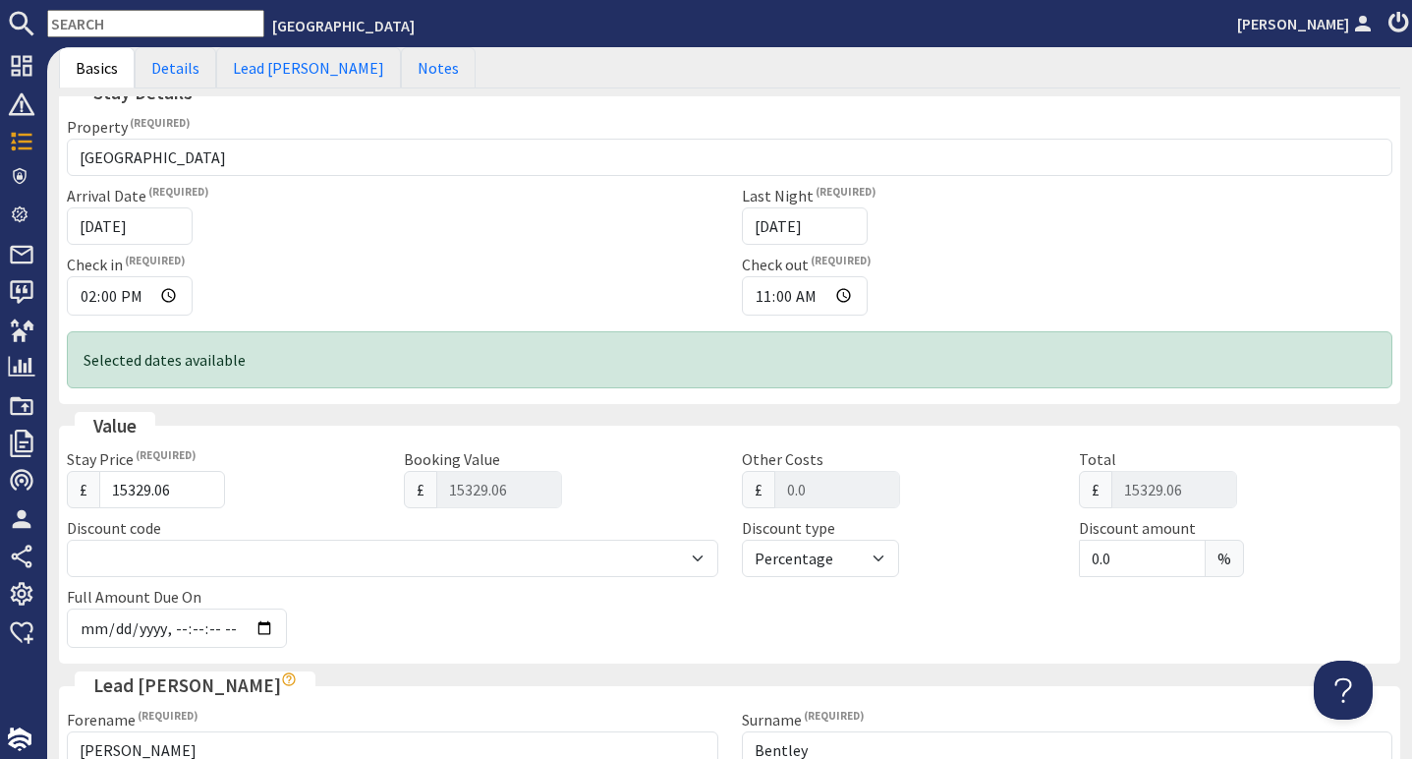
click at [344, 615] on div "Full Amount Due On" at bounding box center [280, 616] width 450 height 63
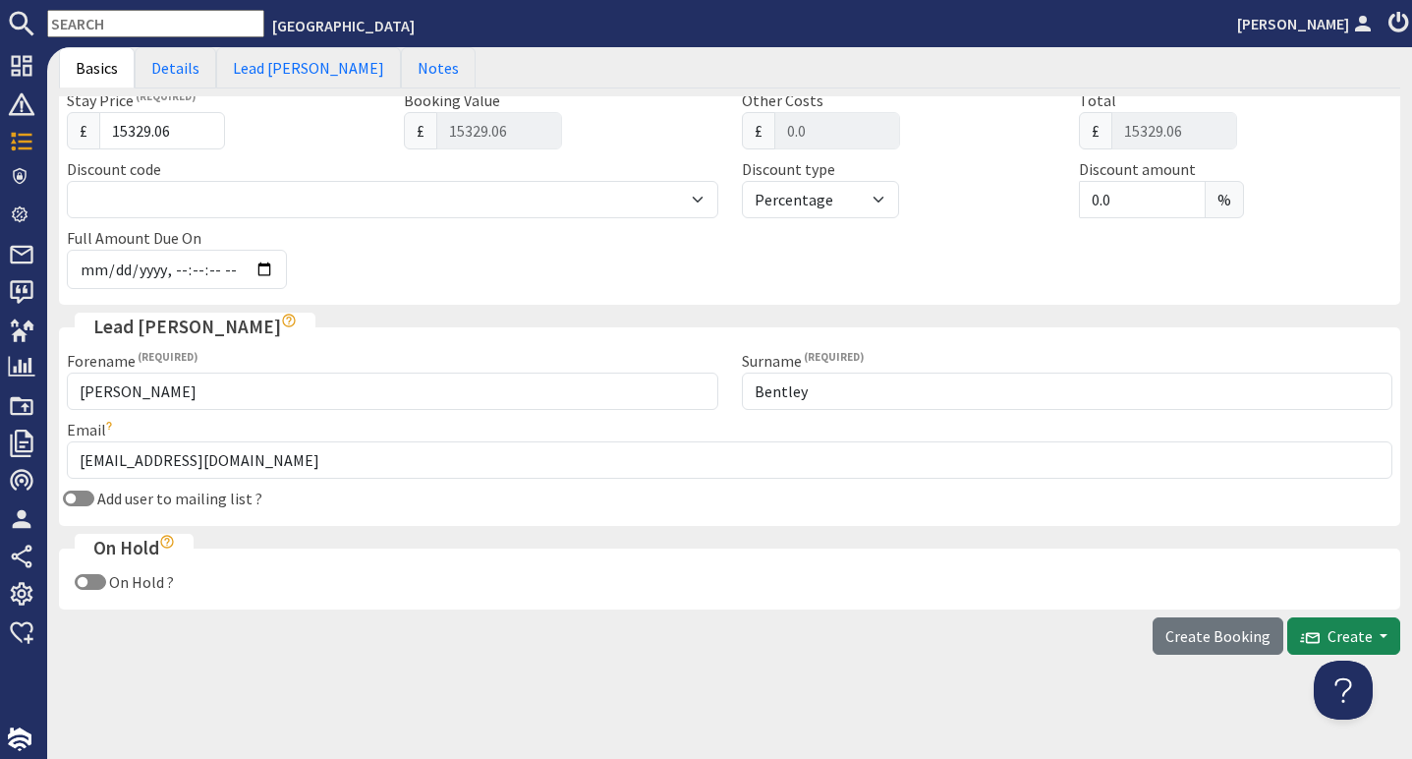
scroll to position [612, 0]
click at [262, 71] on link "Lead [PERSON_NAME]" at bounding box center [308, 67] width 185 height 41
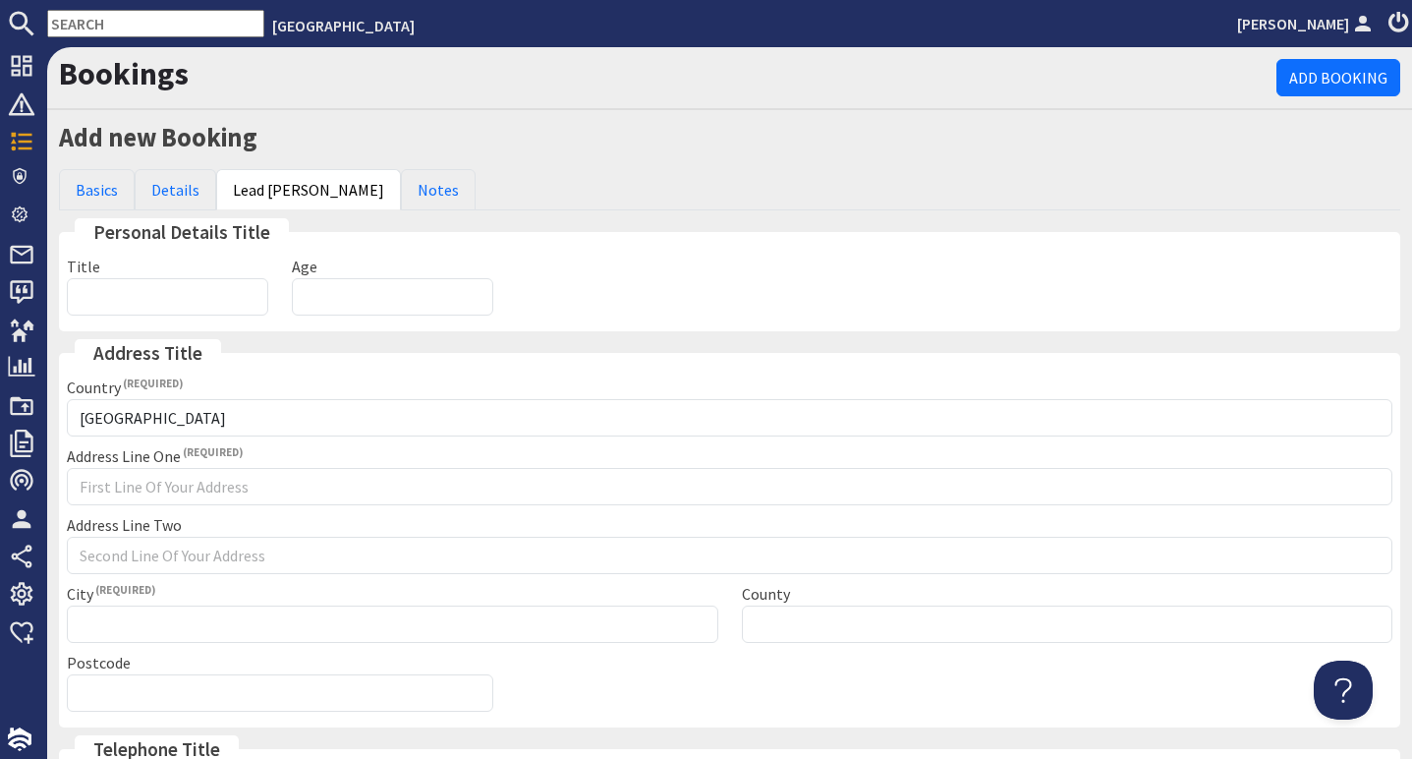
scroll to position [0, 0]
click at [119, 290] on input "Title" at bounding box center [167, 296] width 201 height 37
type input "Ms"
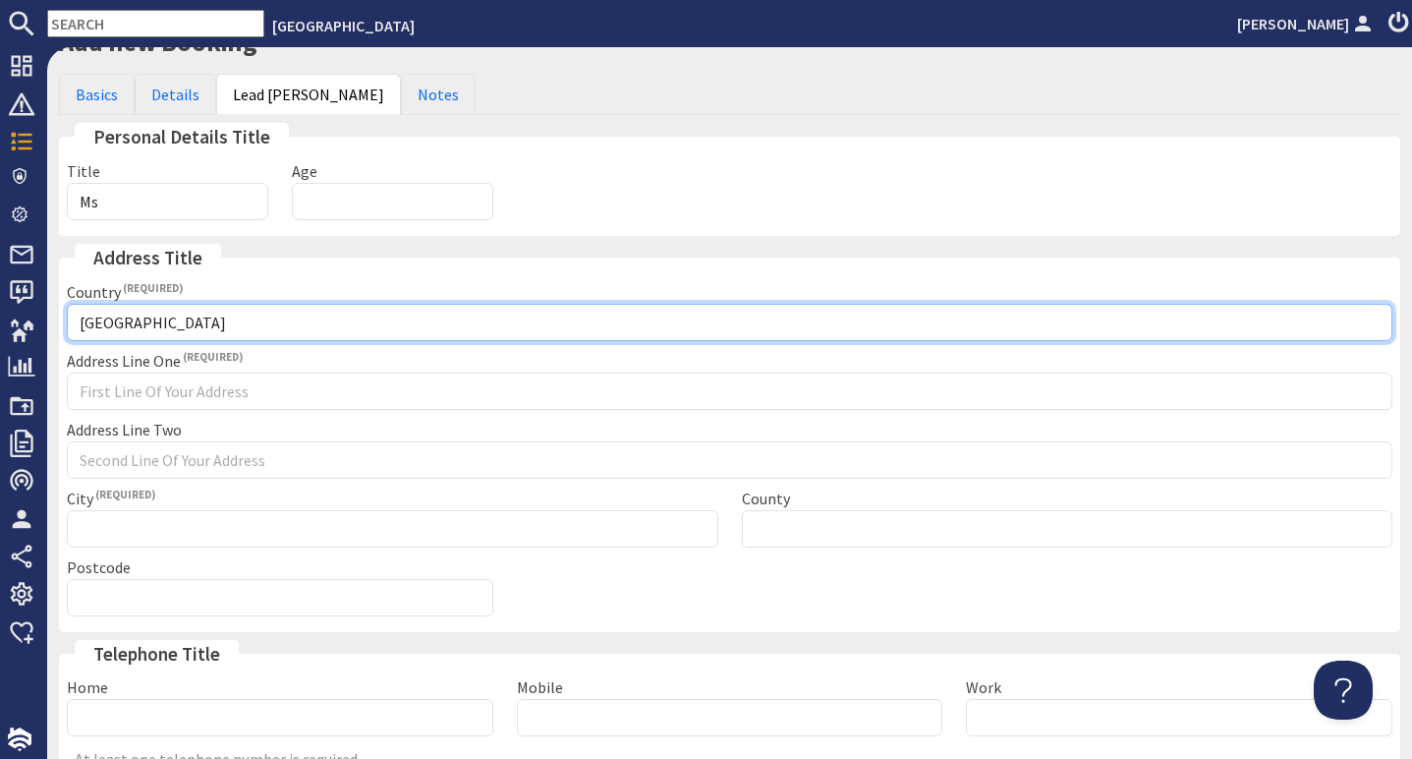
scroll to position [102, 0]
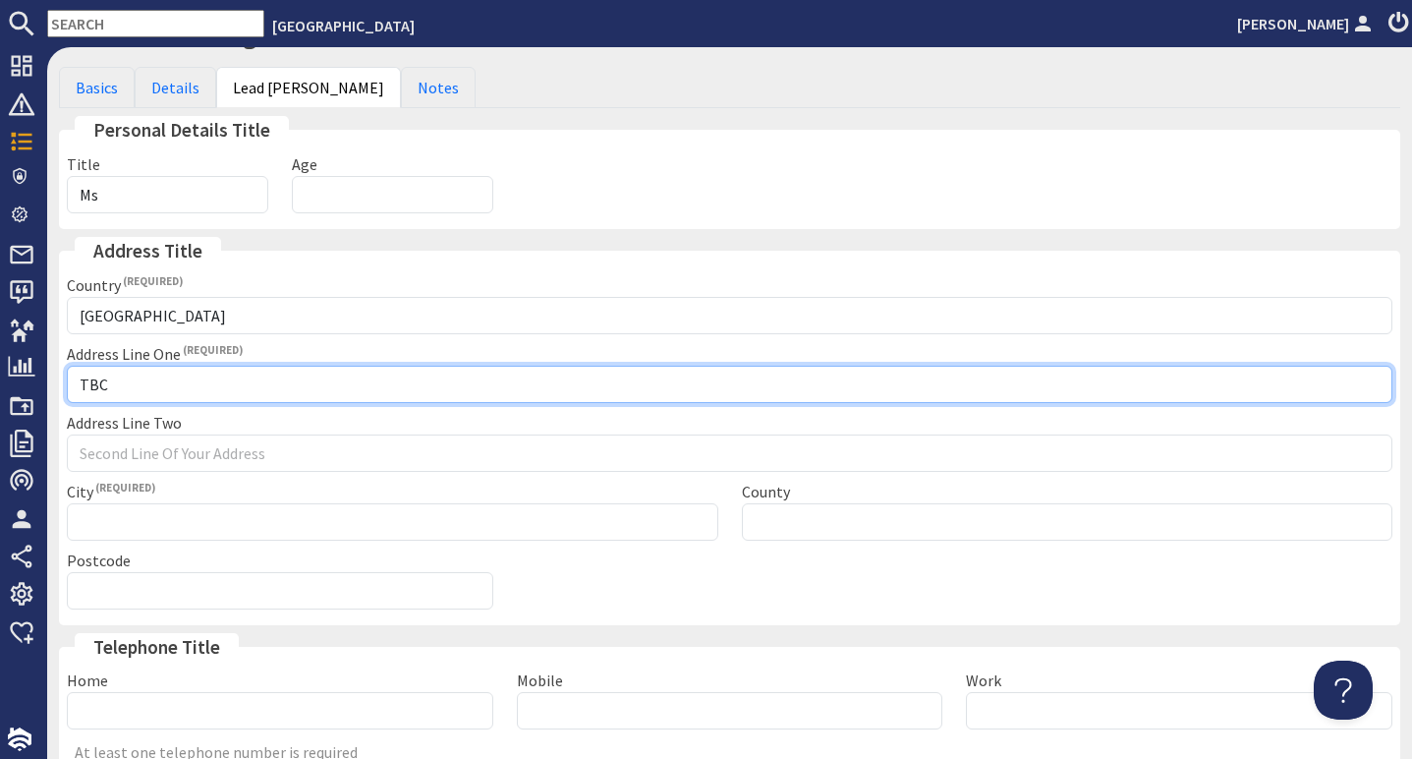
type input "TBC"
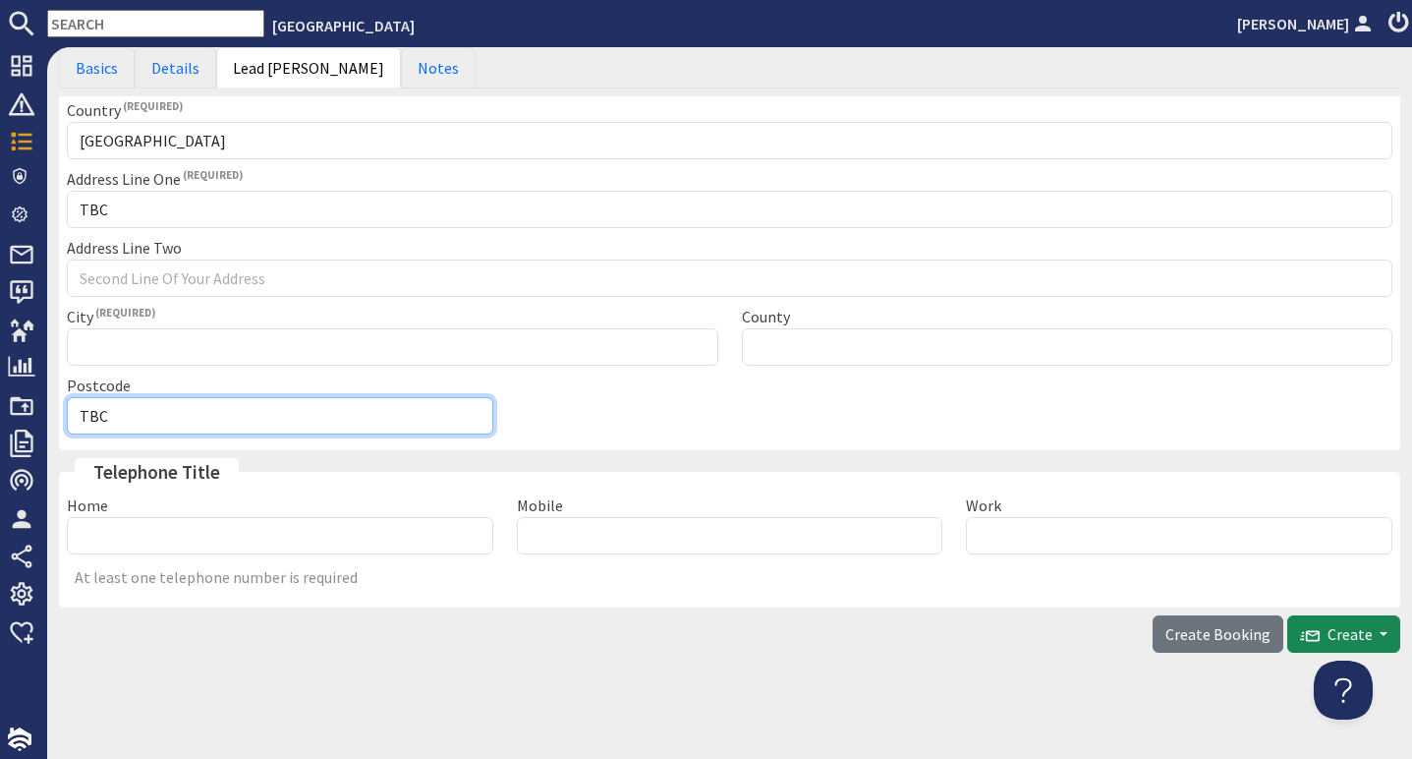
scroll to position [275, 0]
type input "TBC"
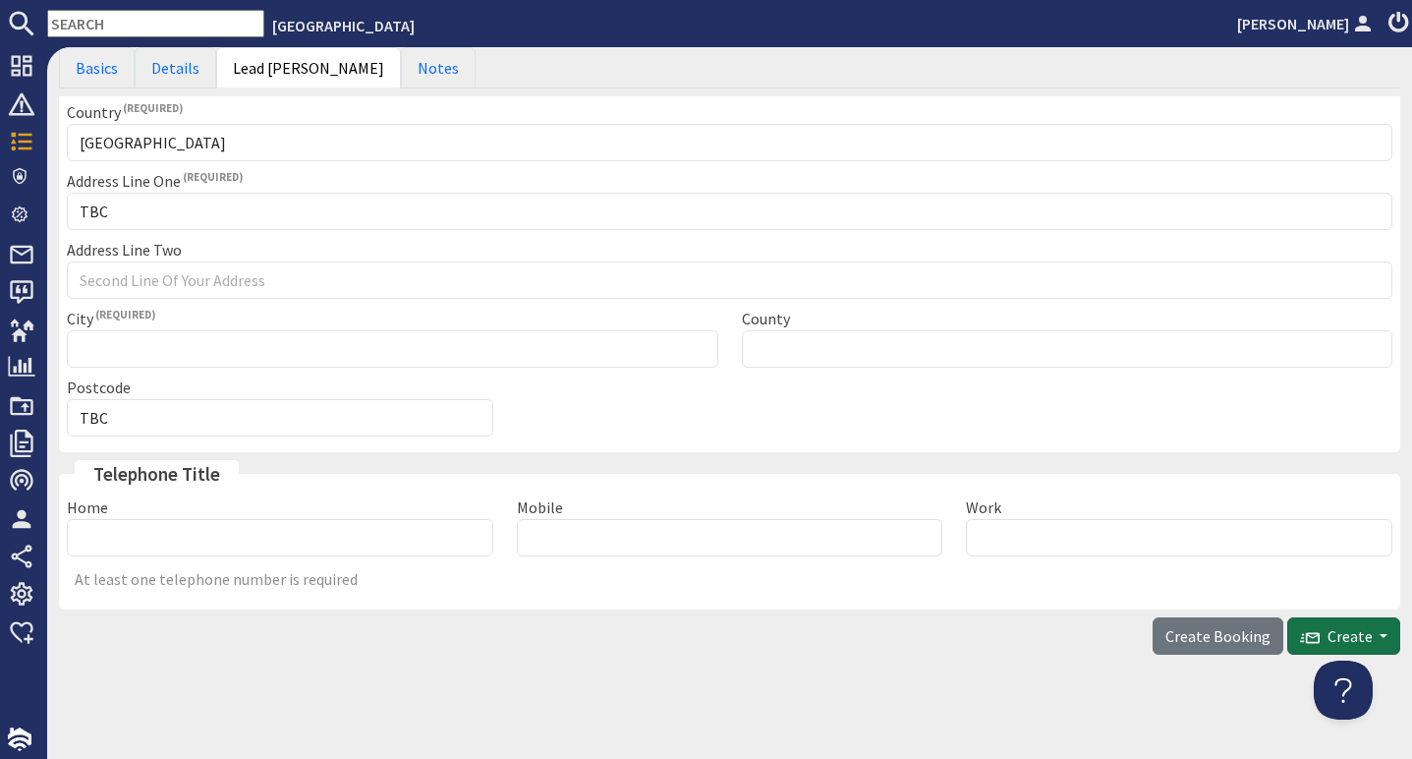
click at [1354, 628] on span "Create" at bounding box center [1336, 636] width 73 height 20
click at [1343, 628] on span "Create" at bounding box center [1336, 636] width 73 height 20
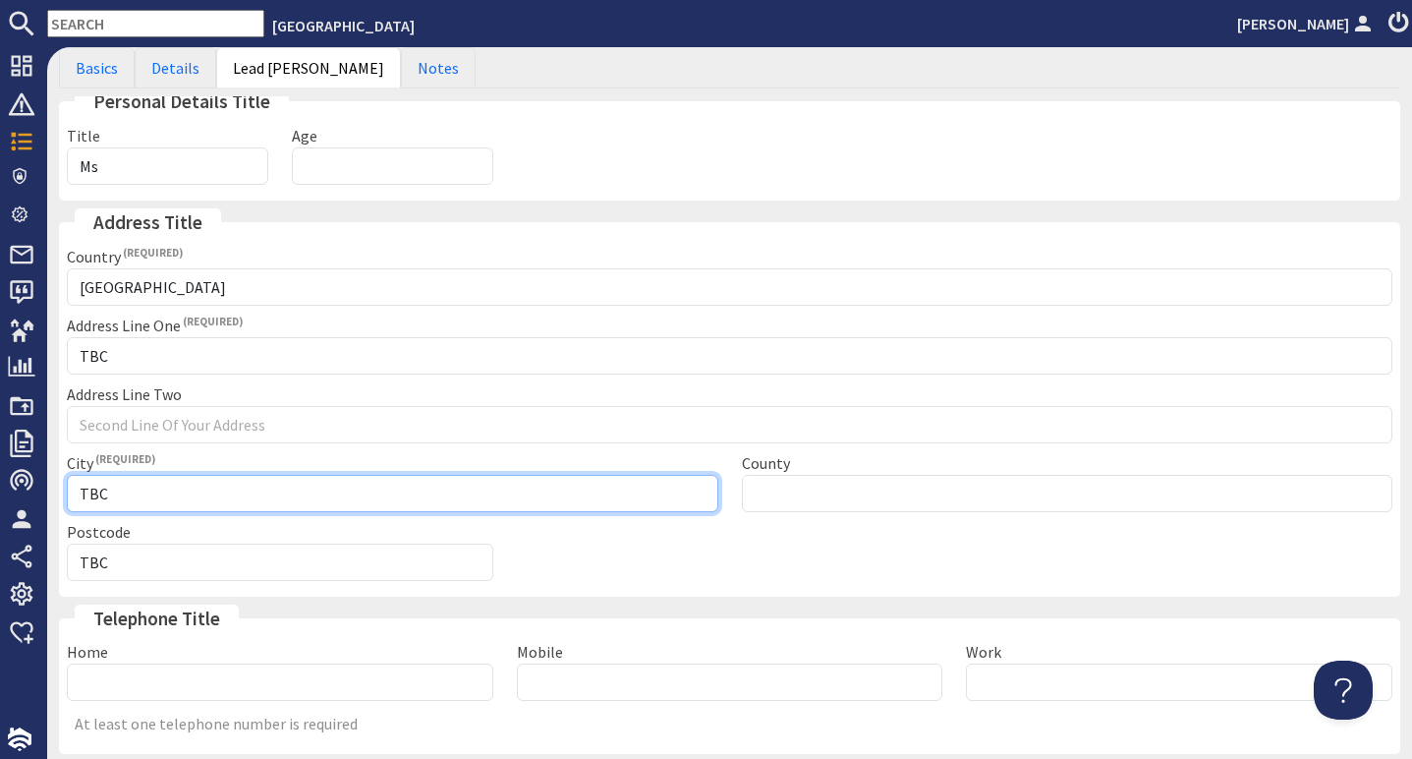
scroll to position [137, 0]
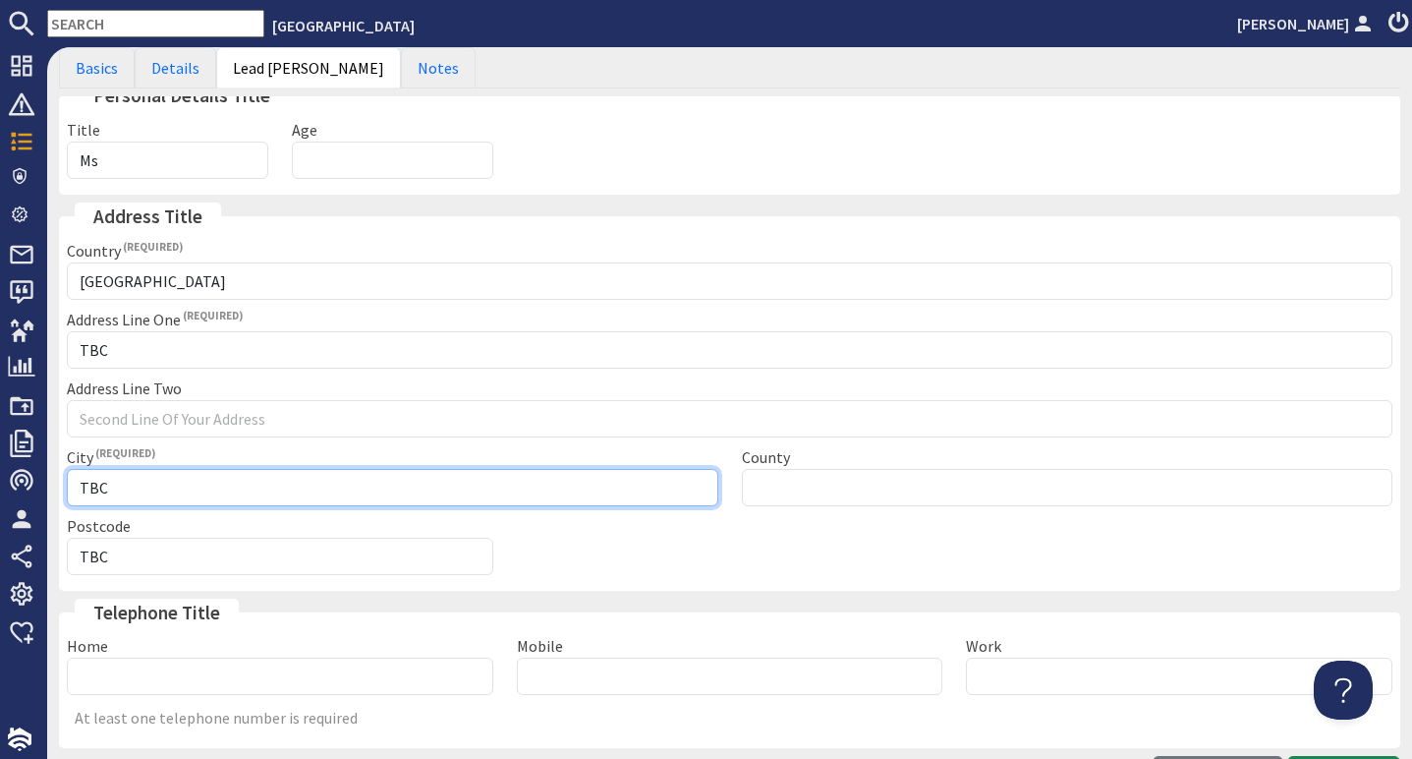
type input "TBC"
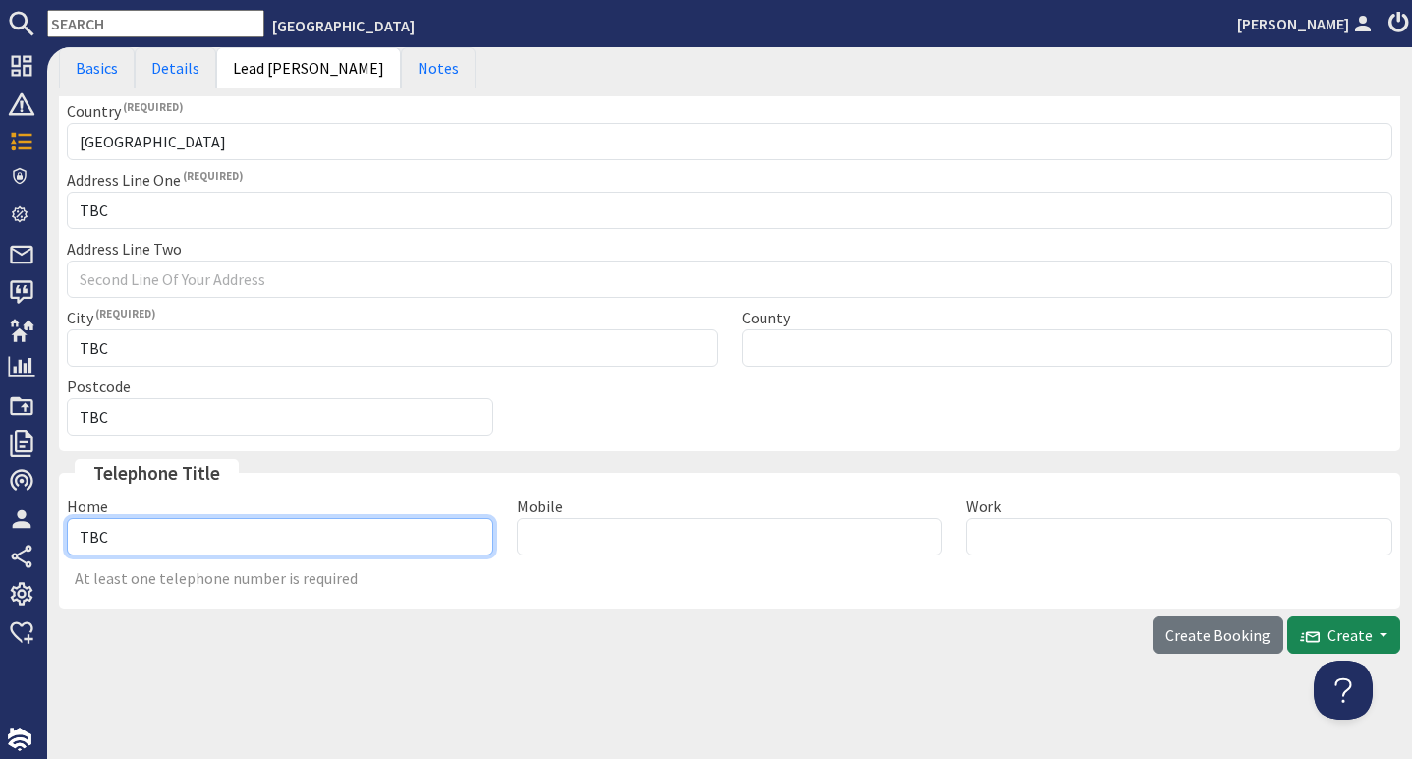
scroll to position [275, 0]
type input "TBC"
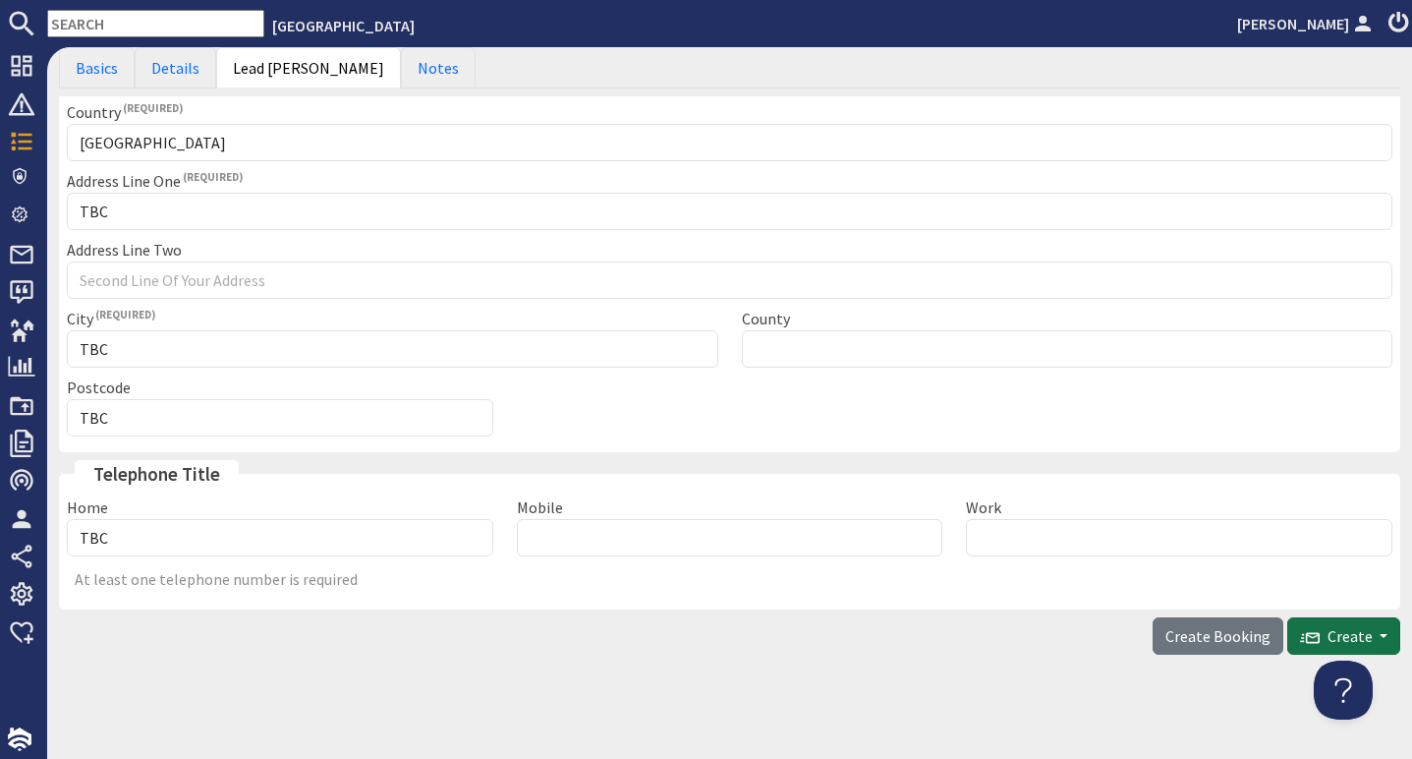
click at [1322, 631] on span "Create" at bounding box center [1336, 636] width 73 height 20
click at [1214, 631] on span "Create Booking" at bounding box center [1218, 636] width 105 height 20
